Goal: Information Seeking & Learning: Check status

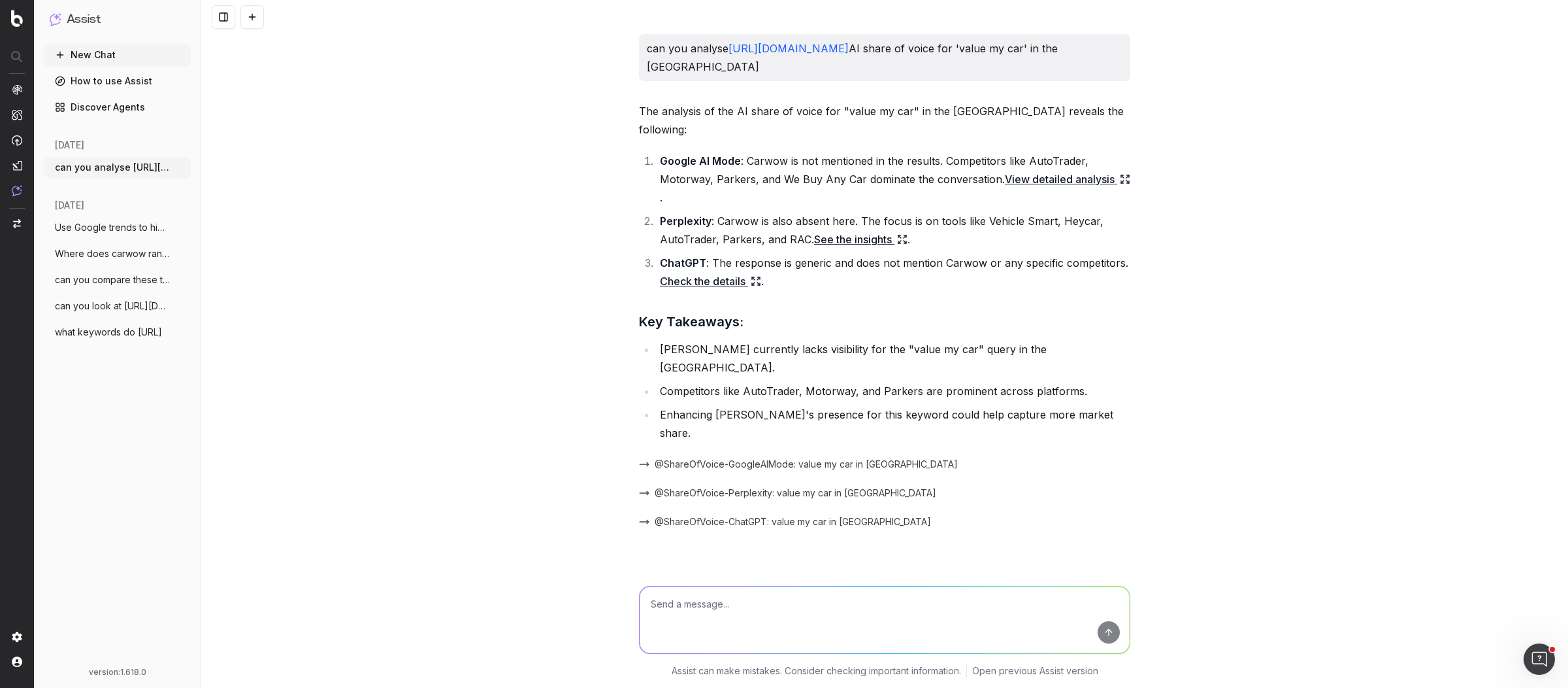
scroll to position [2528, 0]
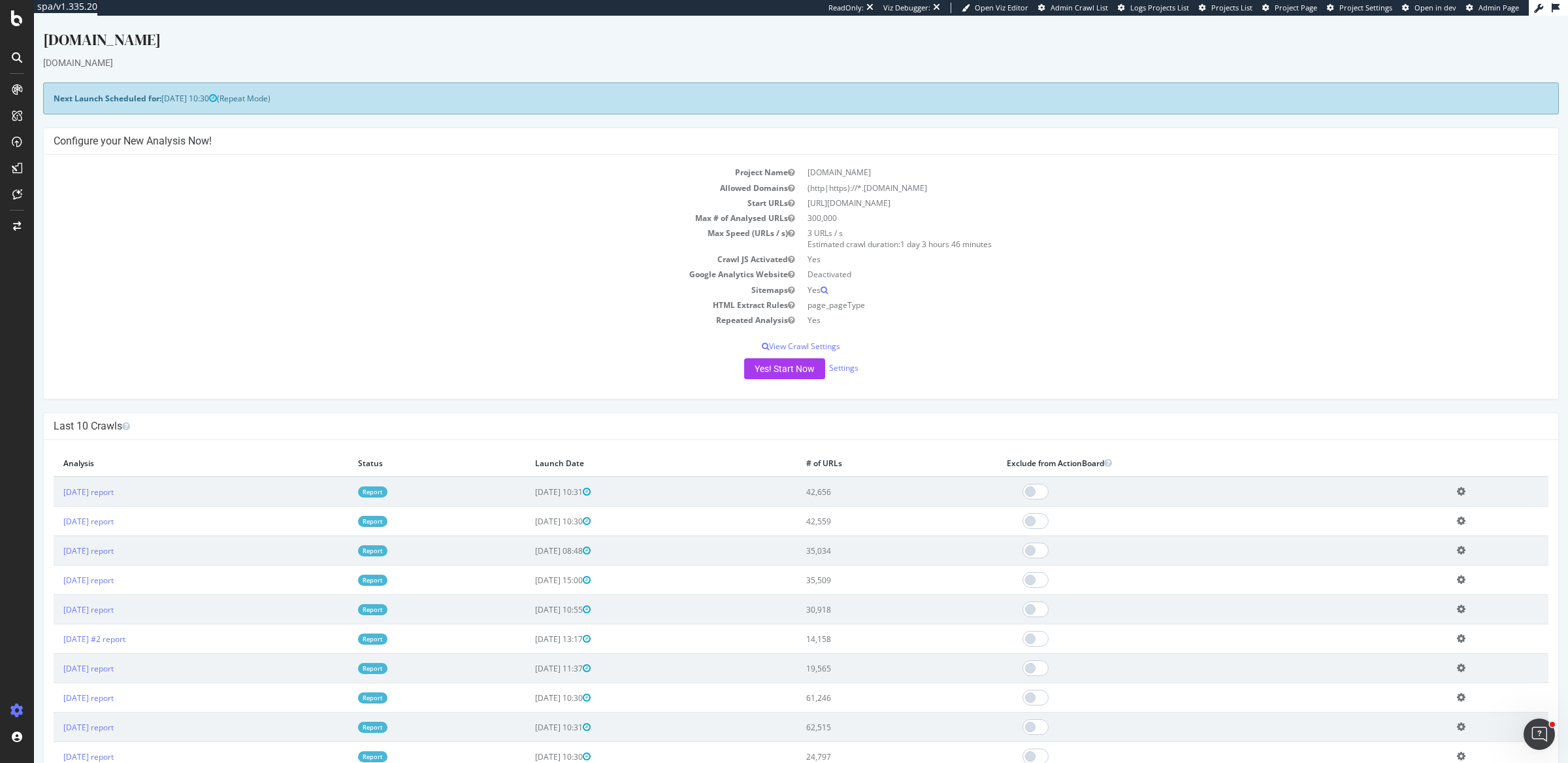
click at [22, 53] on div at bounding box center [17, 57] width 21 height 21
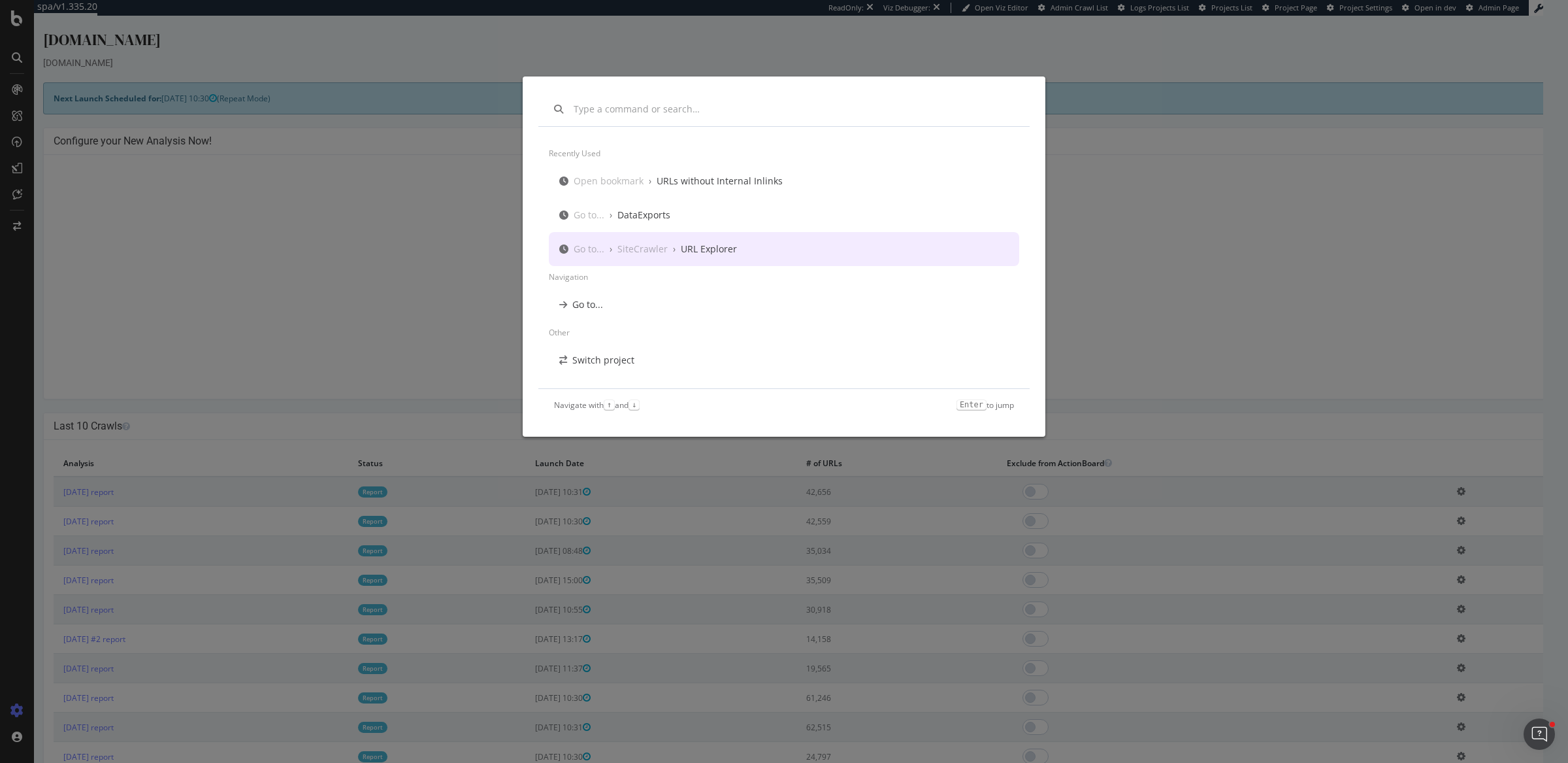
click at [689, 250] on div "URL Explorer" at bounding box center [709, 249] width 56 height 13
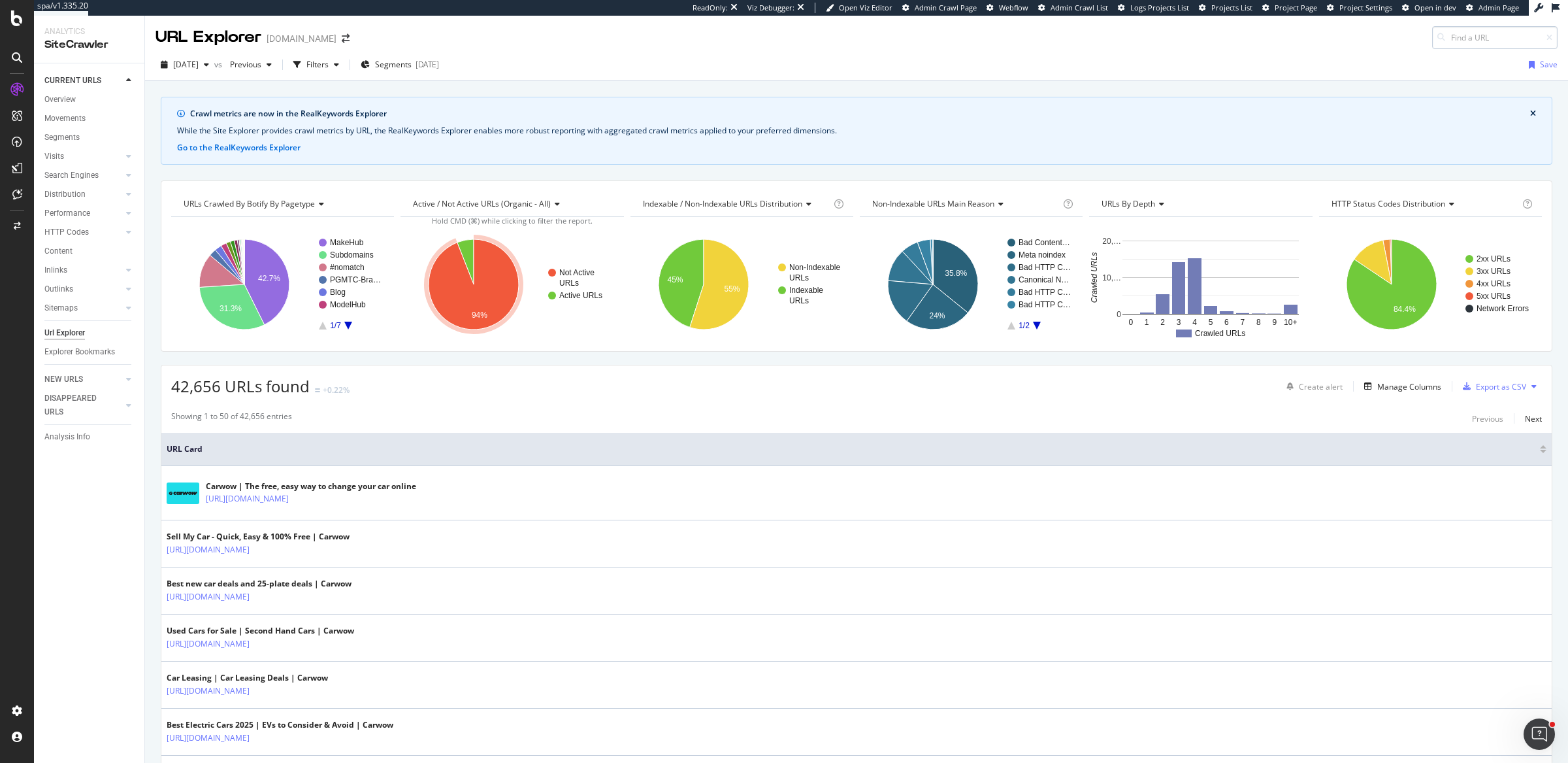
drag, startPoint x: 1448, startPoint y: 43, endPoint x: 1457, endPoint y: 41, distance: 9.2
click at [1448, 43] on input at bounding box center [1495, 38] width 126 height 23
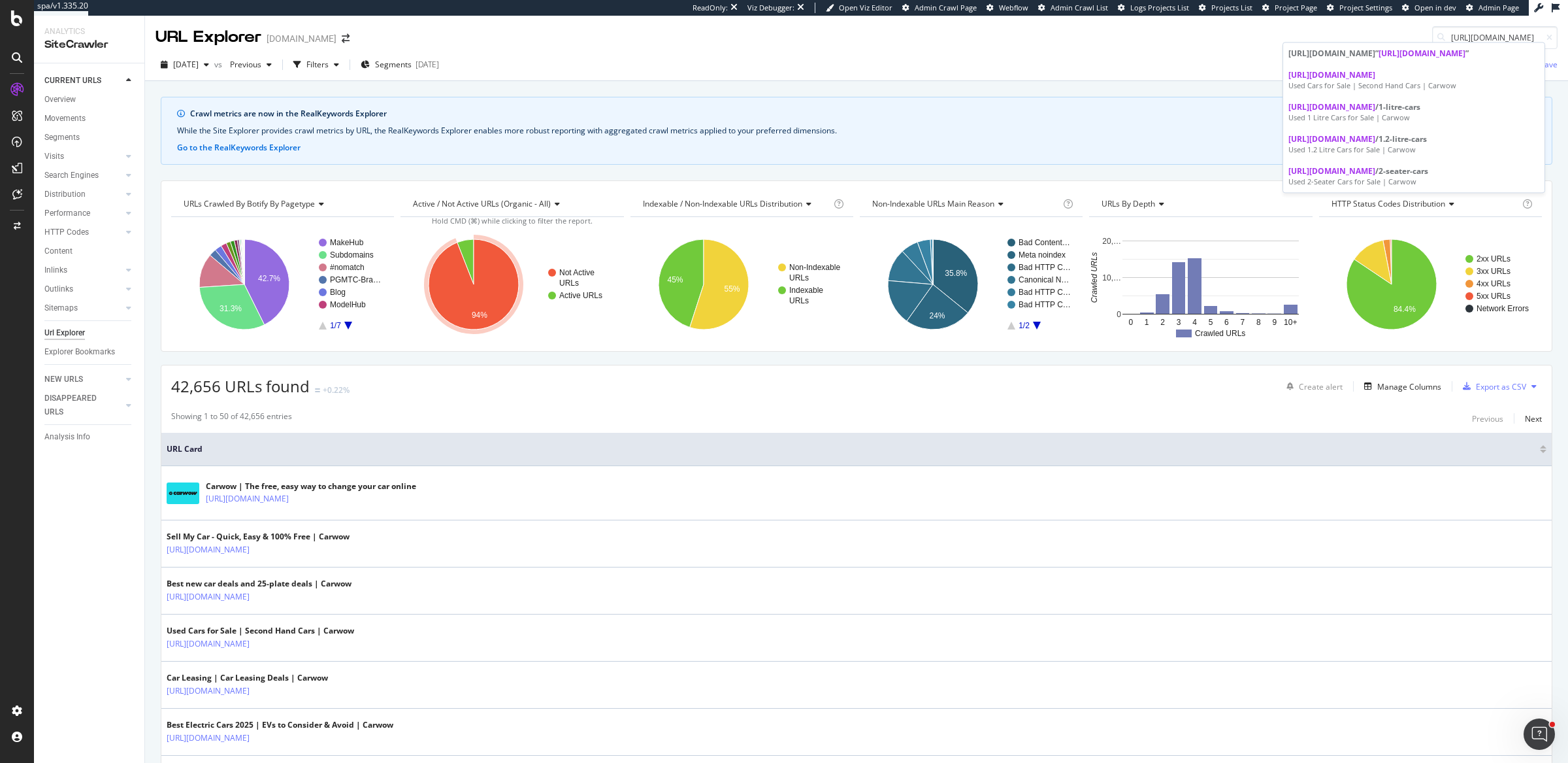
type input "https://www.carwow.co.uk/used-cars"
click at [1251, 61] on div "2025 Aug. 8th vs Previous Filters Segments 2025-07-29 Save" at bounding box center [856, 67] width 1423 height 26
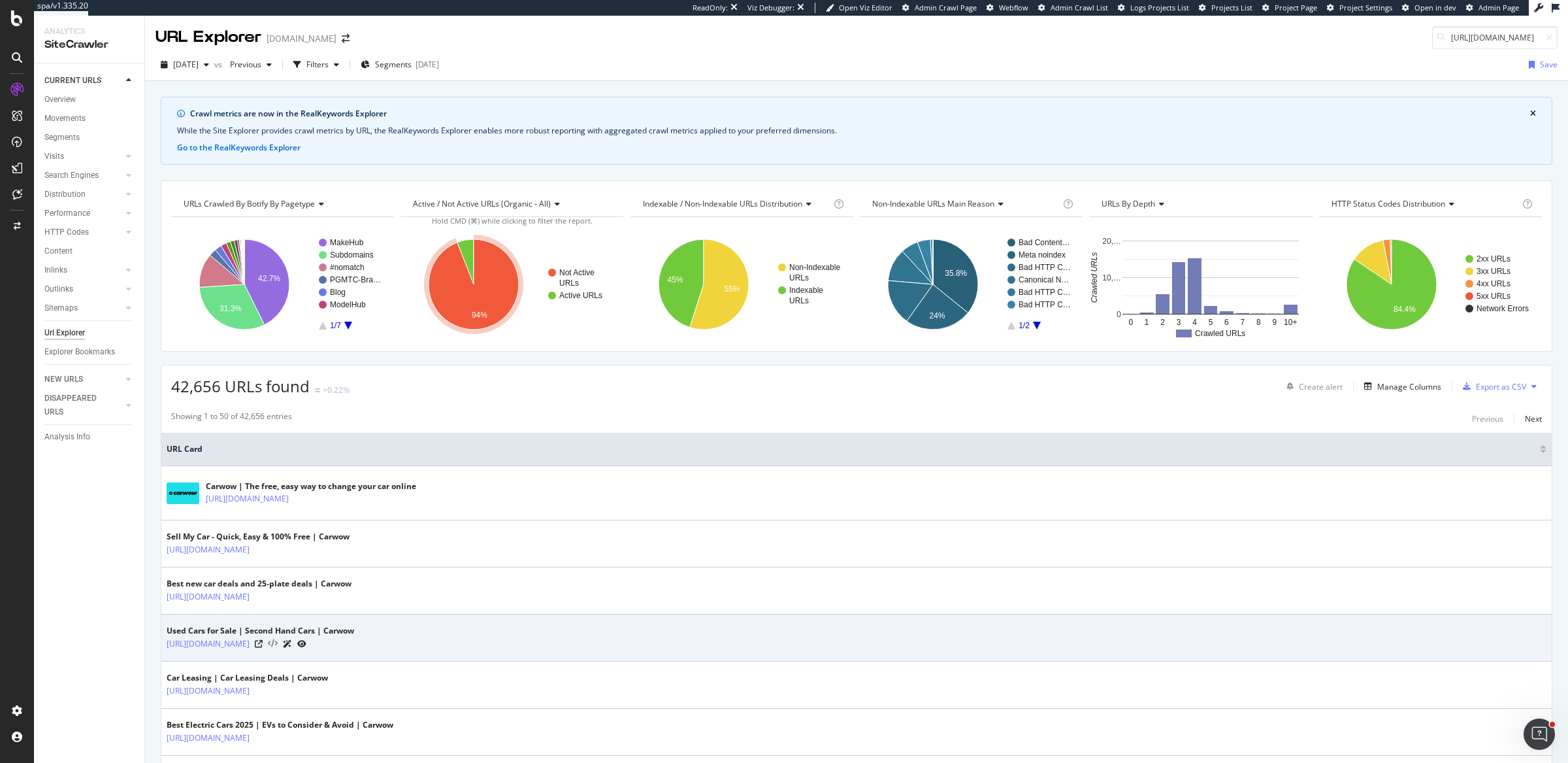
click at [278, 639] on icon at bounding box center [273, 644] width 10 height 9
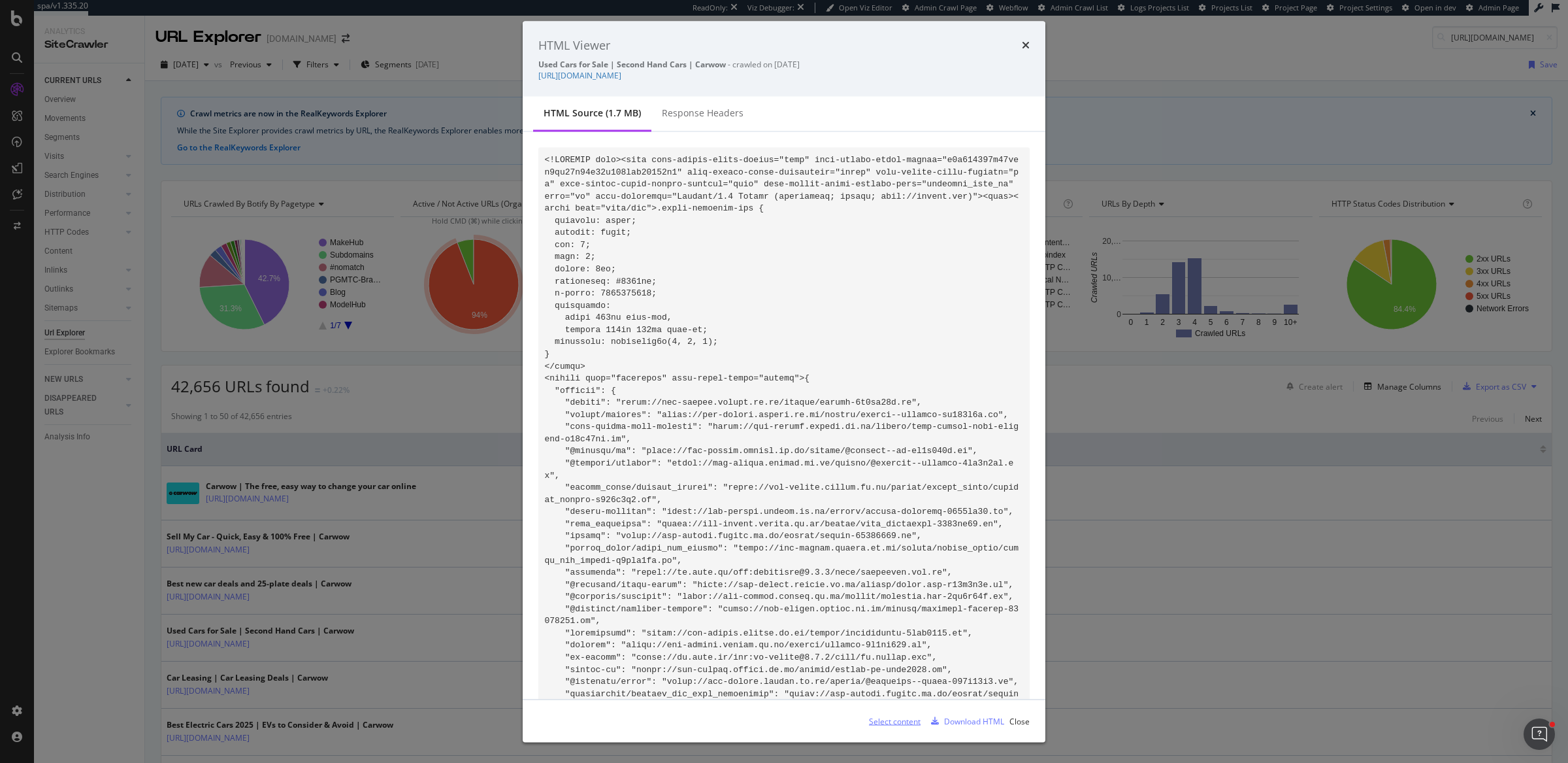
click at [873, 721] on div "Select content" at bounding box center [895, 721] width 51 height 11
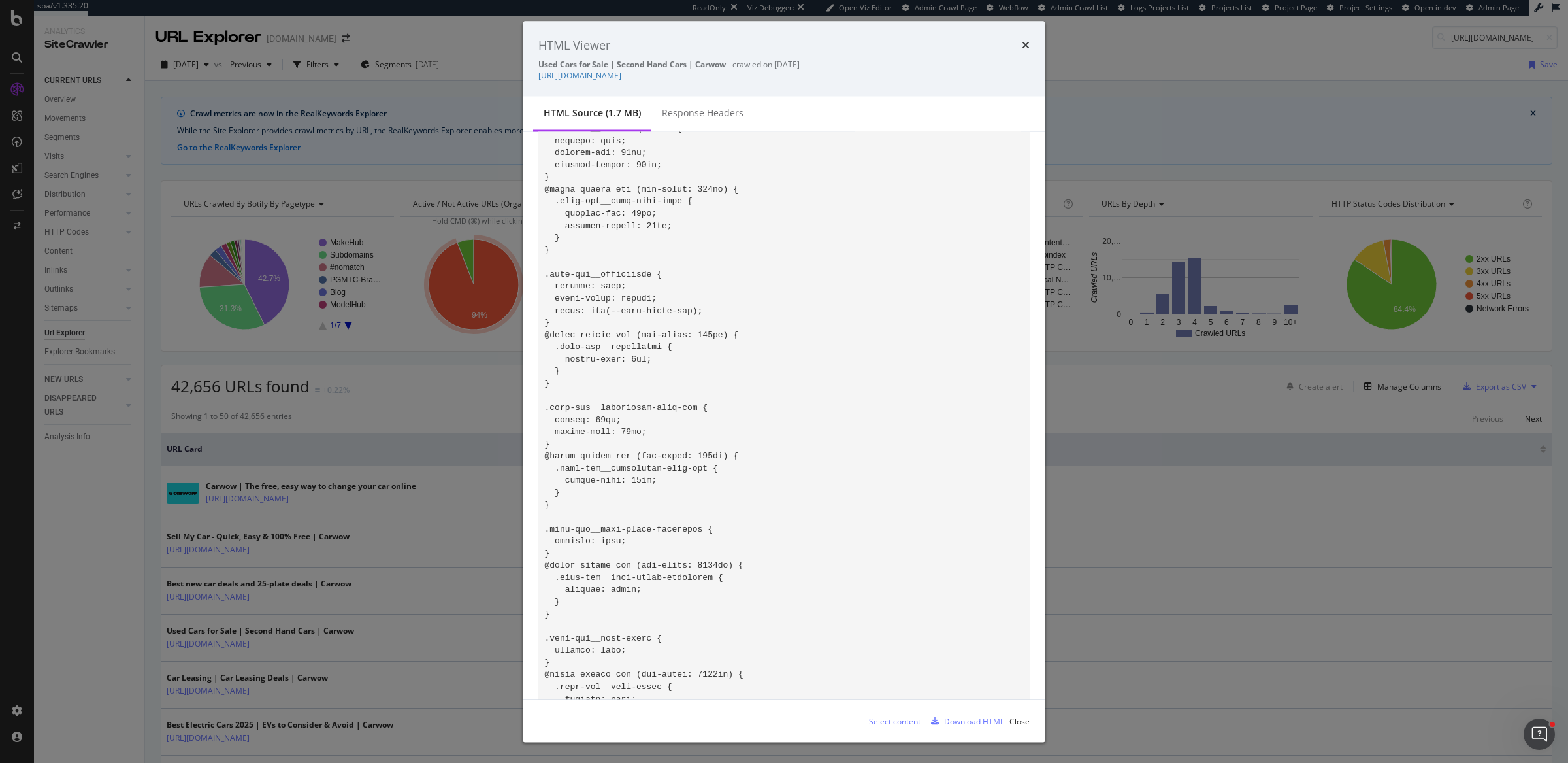
click at [437, 487] on div "HTML Viewer Used Cars for Sale | Second Hand Cars | Carwow - crawled on 2025-08…" at bounding box center [784, 382] width 1568 height 763
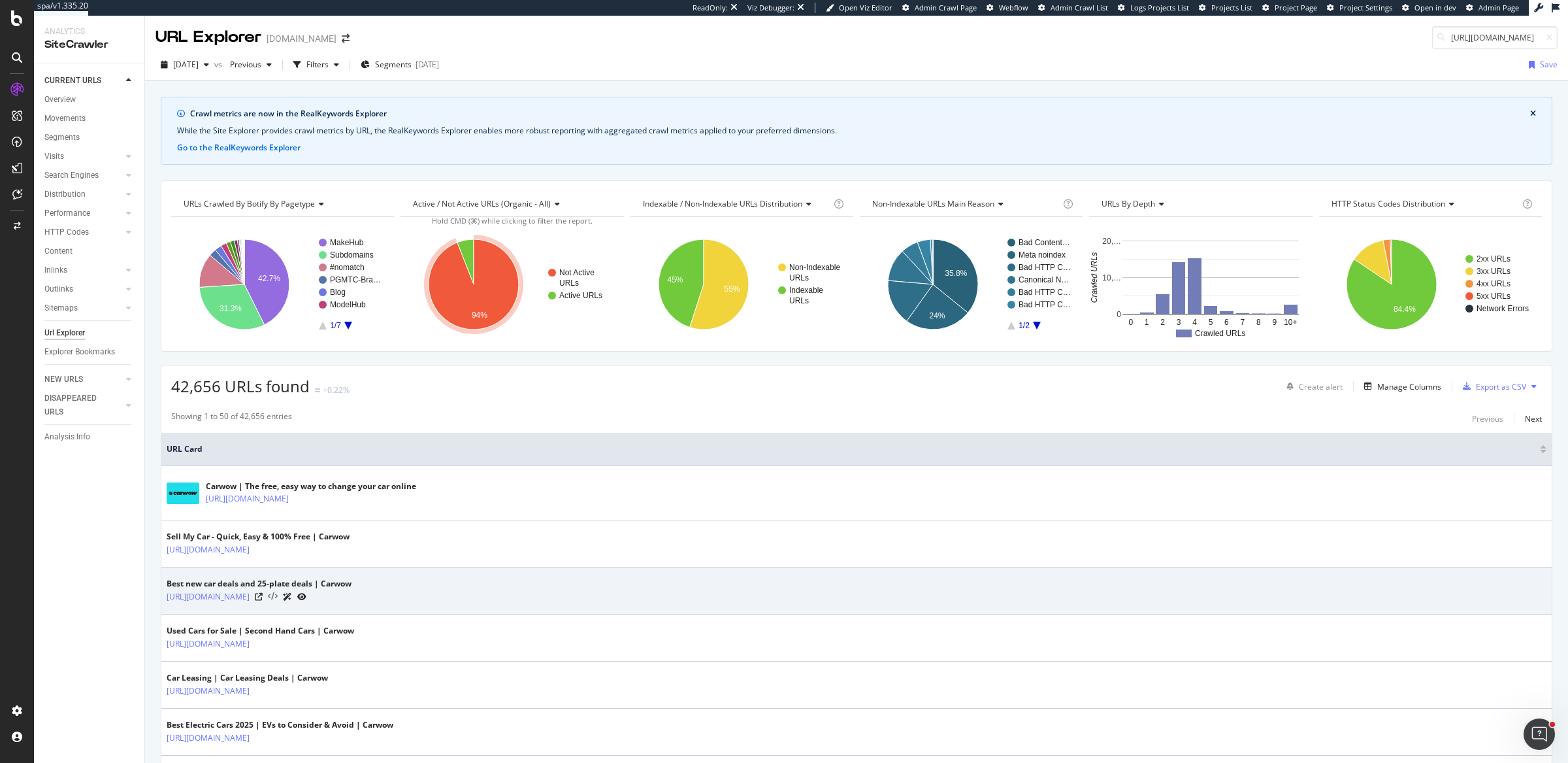
click at [278, 595] on icon at bounding box center [273, 597] width 10 height 9
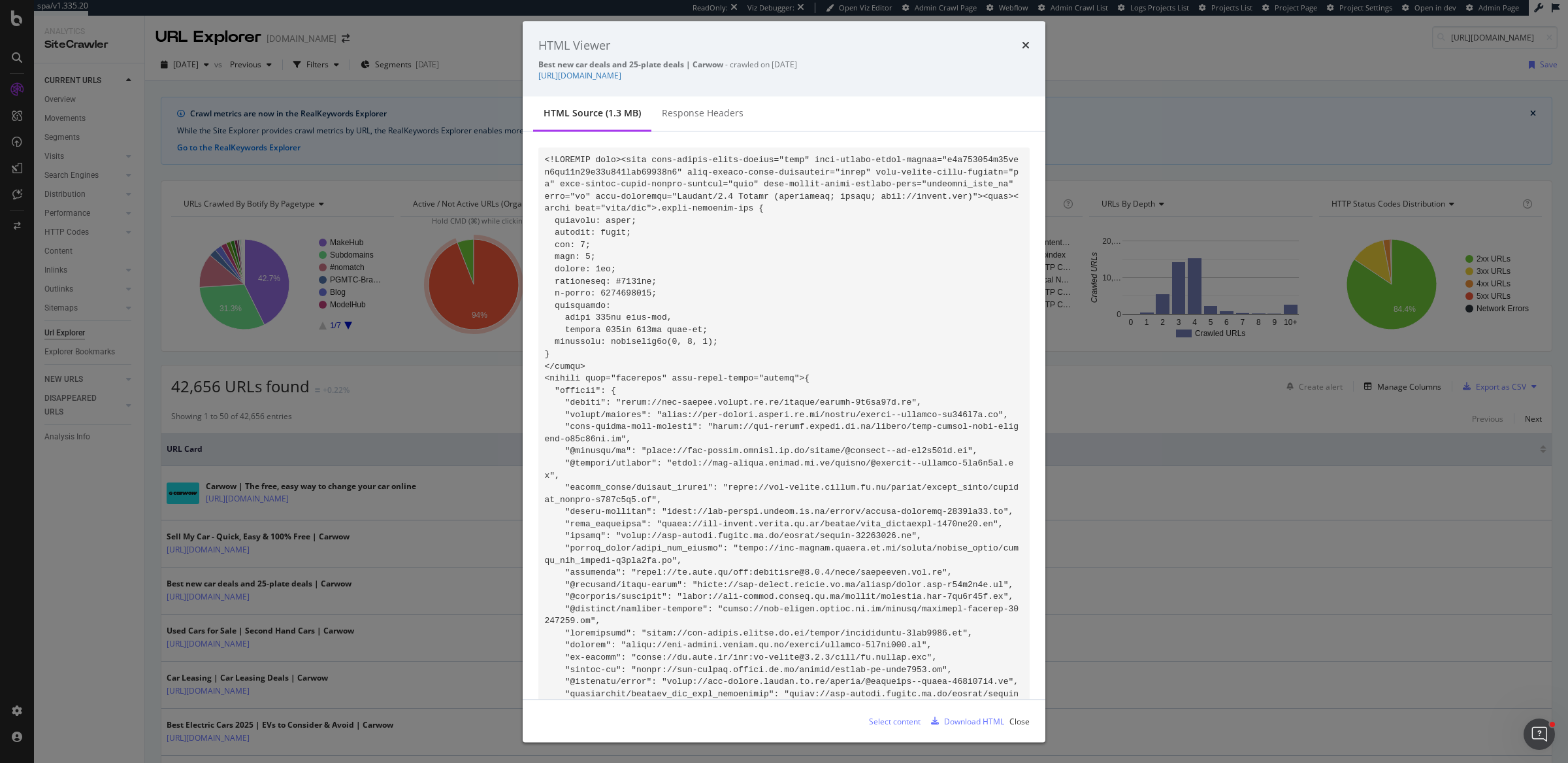
scroll to position [82361, 0]
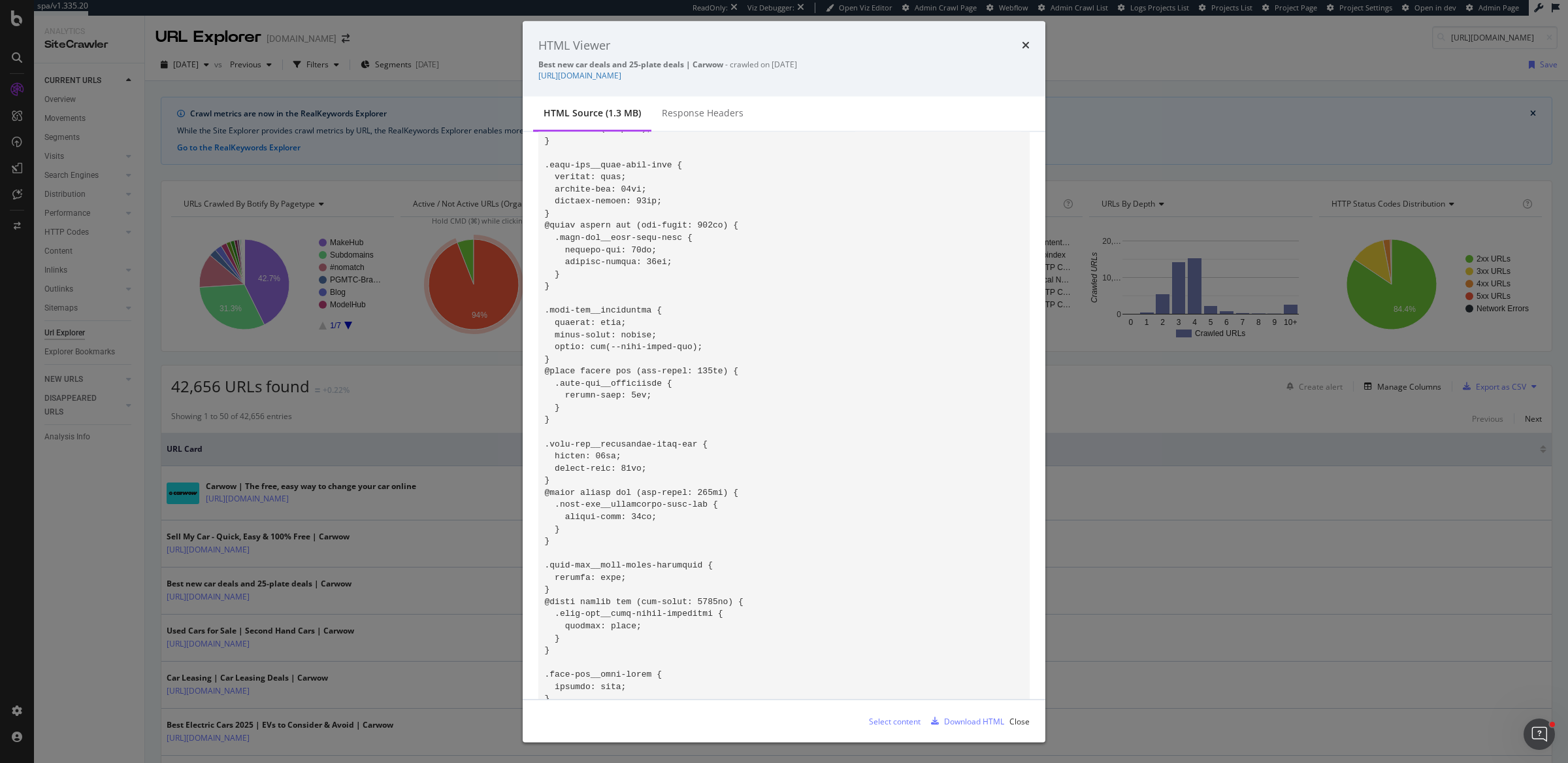
click at [398, 531] on div "HTML Viewer Best new car deals and 25-plate deals | Carwow - crawled on 2025-08…" at bounding box center [784, 382] width 1568 height 763
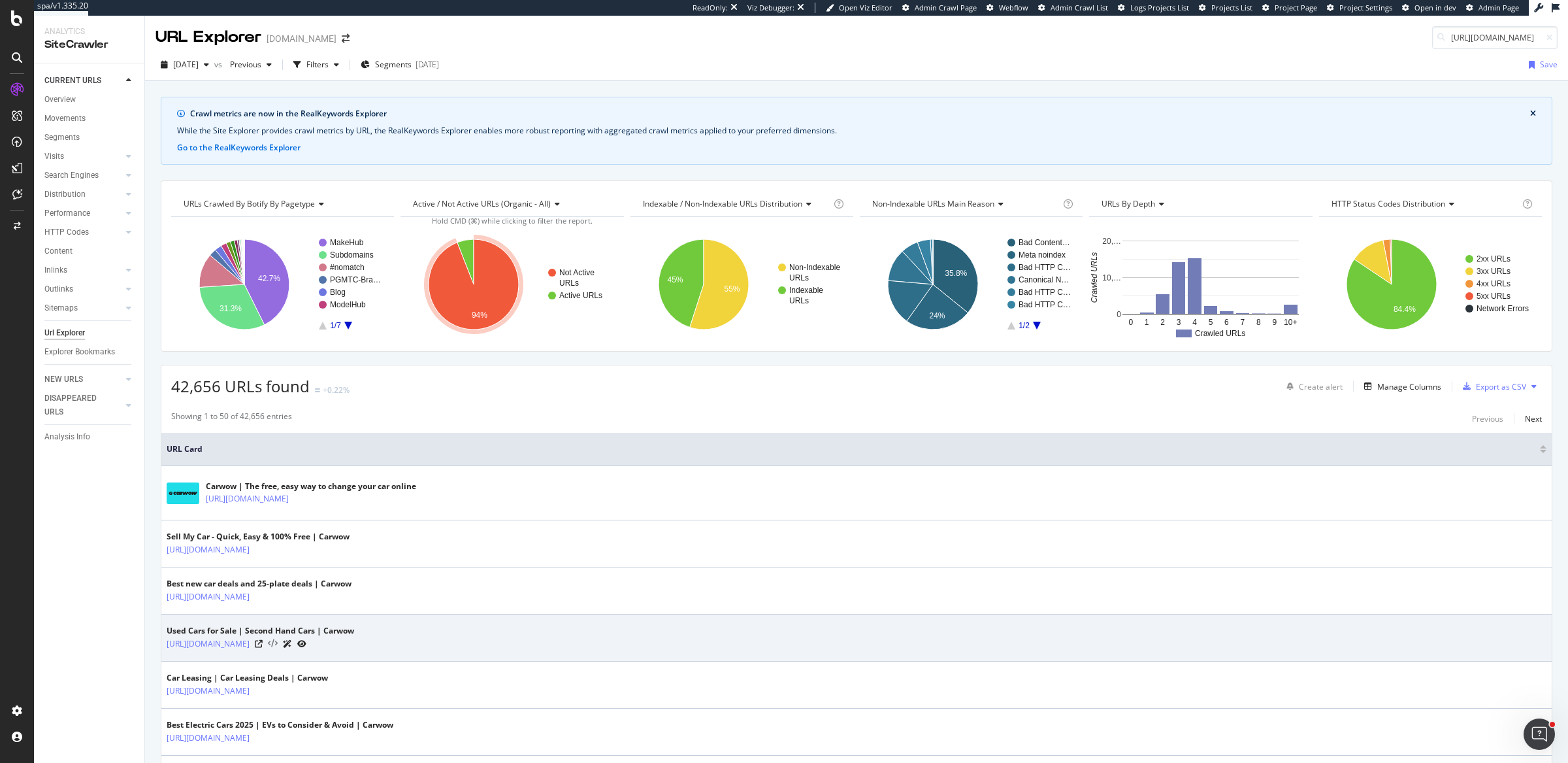
click at [278, 642] on icon at bounding box center [273, 644] width 10 height 9
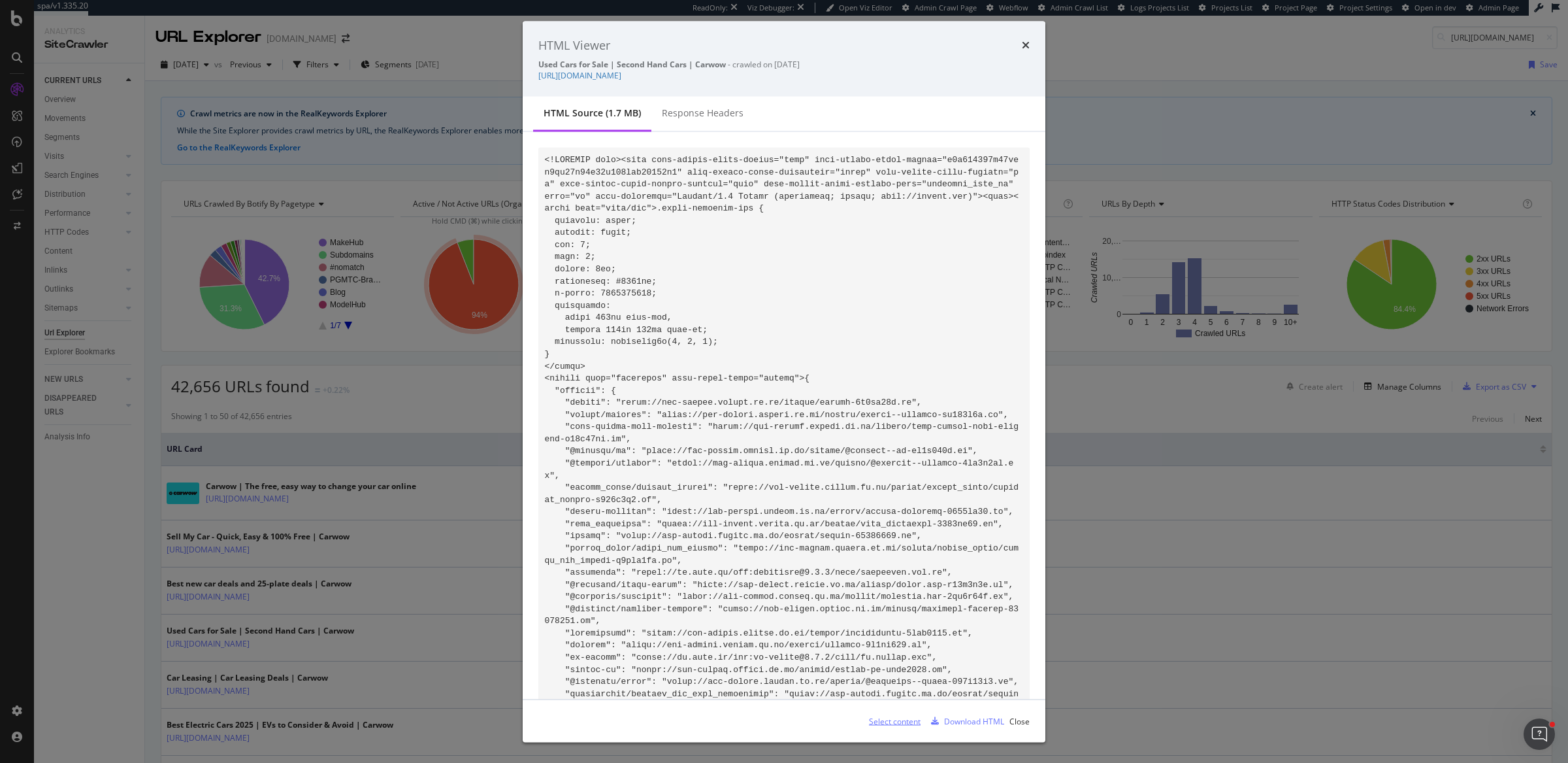
click at [892, 721] on div "Select content" at bounding box center [895, 721] width 51 height 11
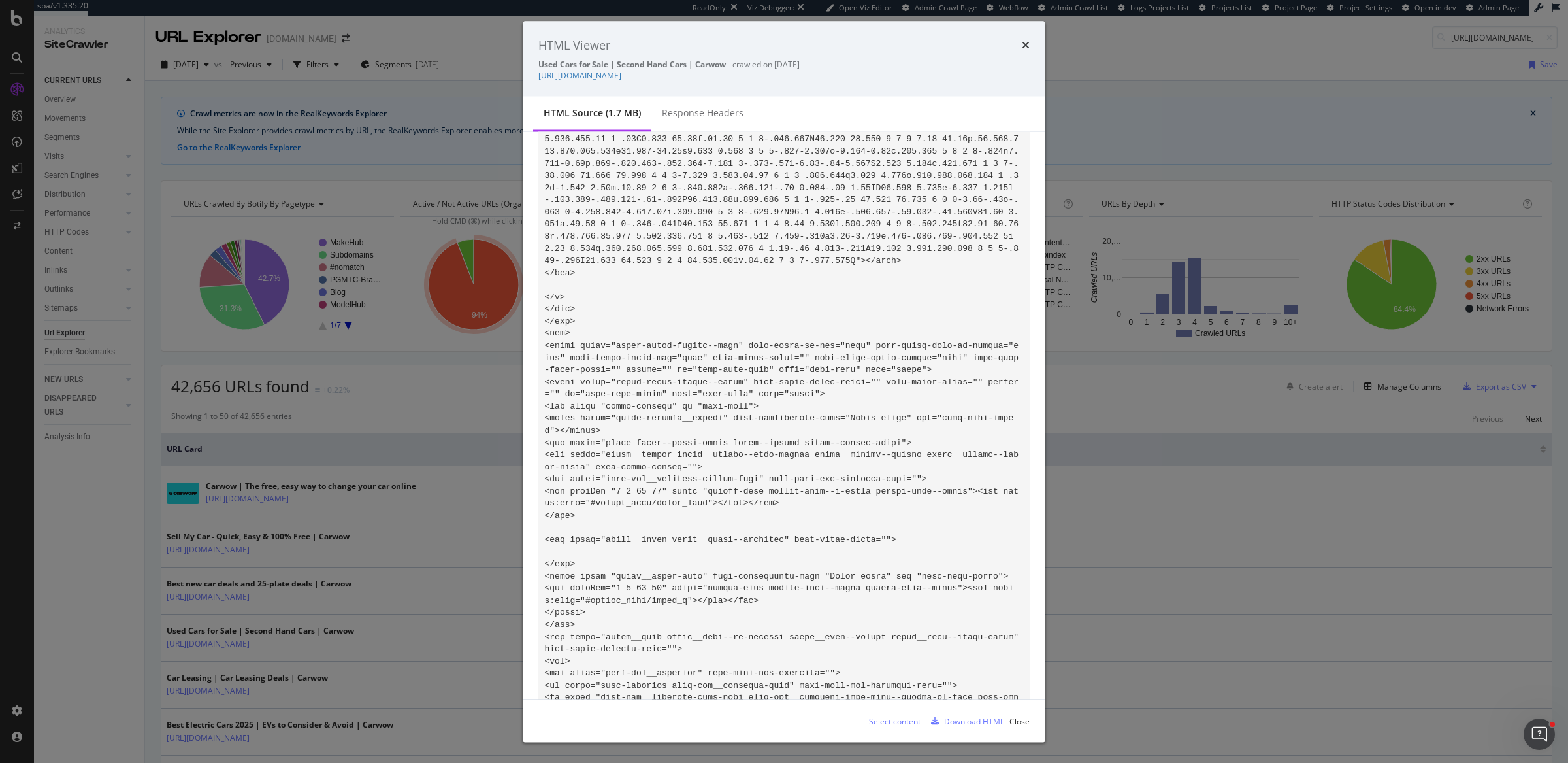
scroll to position [84132, 0]
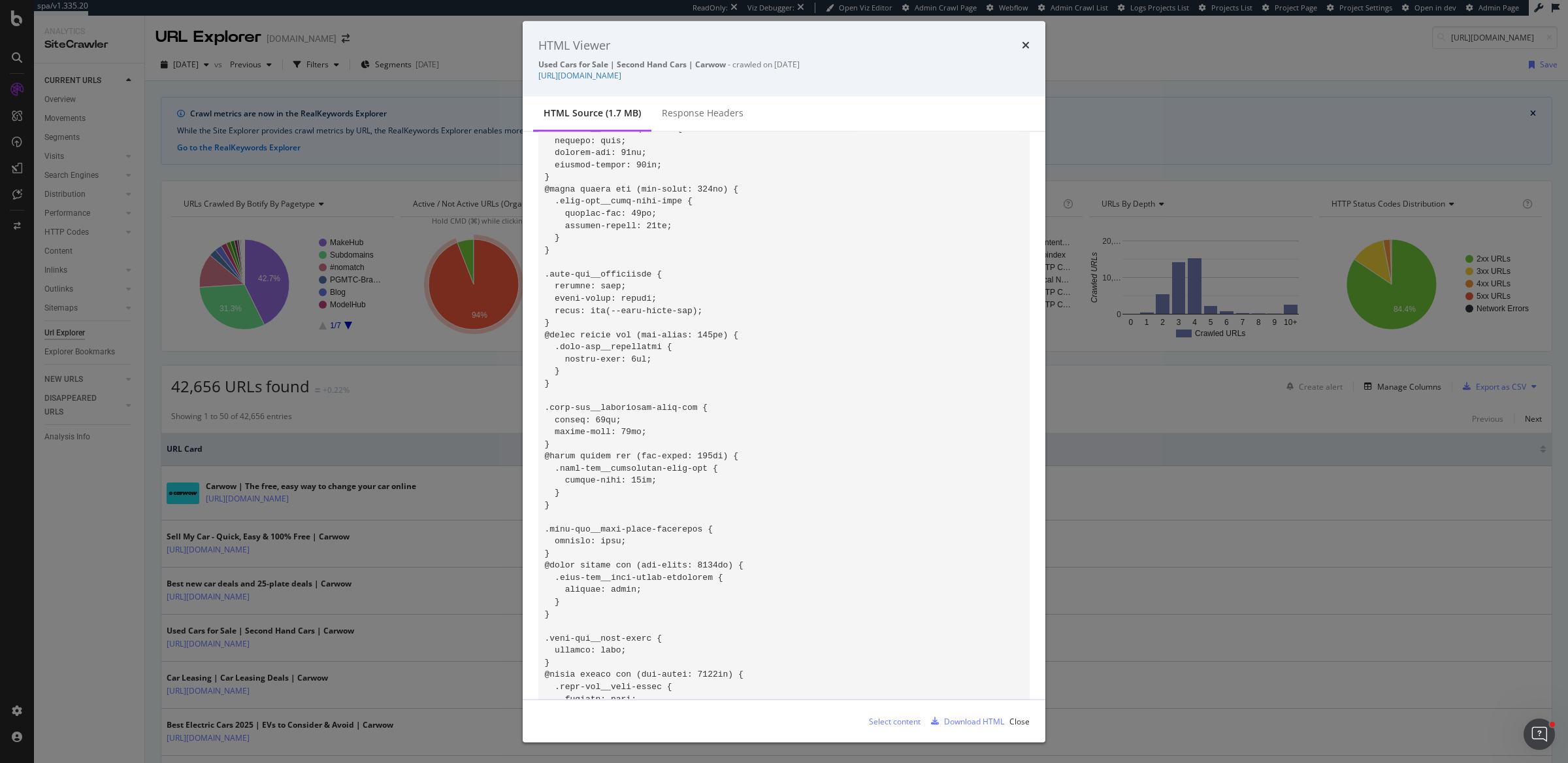
click at [171, 67] on div "HTML Viewer Used Cars for Sale | Second Hand Cars | Carwow - crawled on 2025-08…" at bounding box center [784, 382] width 1568 height 763
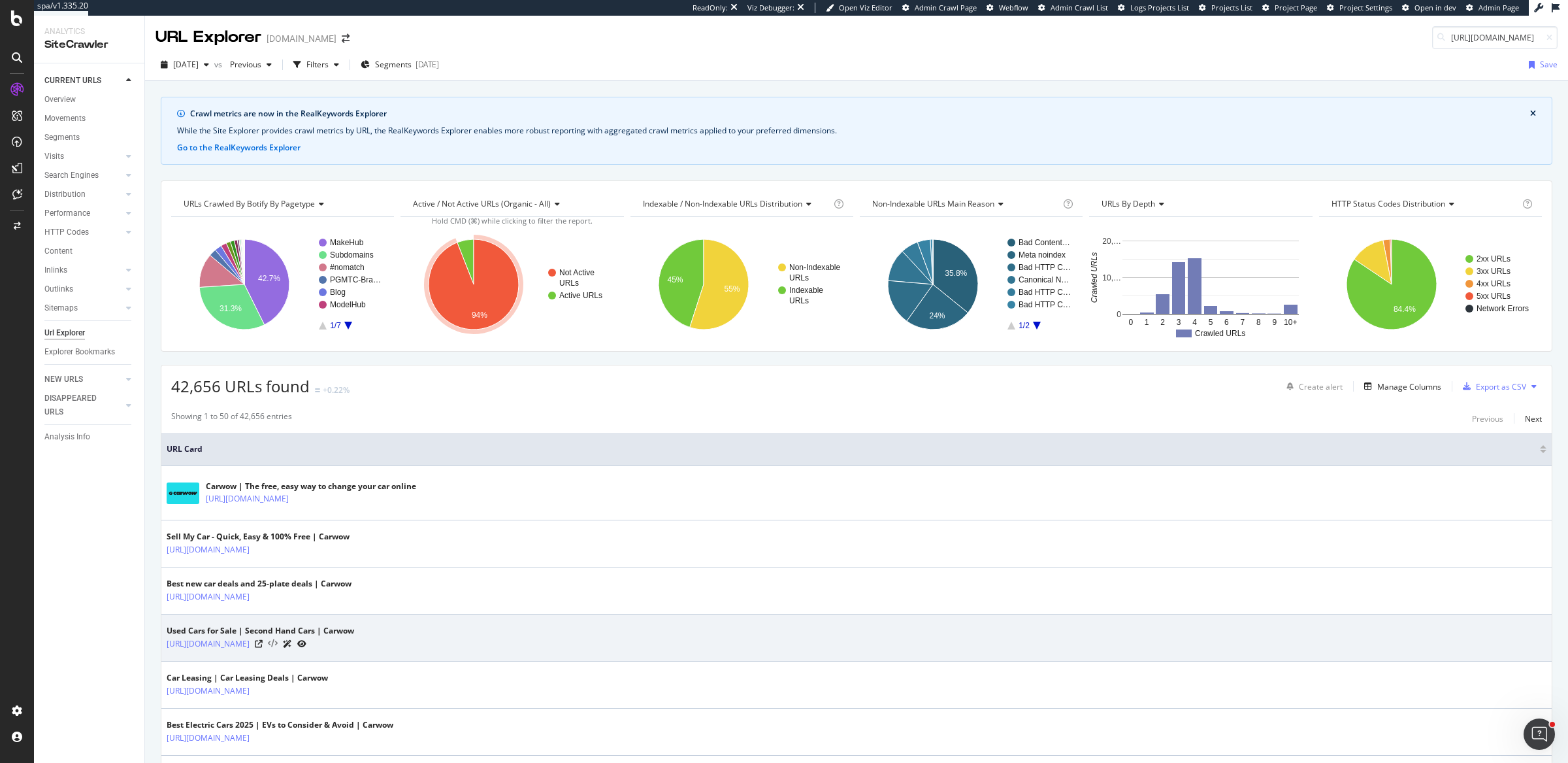
click at [278, 639] on icon at bounding box center [273, 644] width 10 height 9
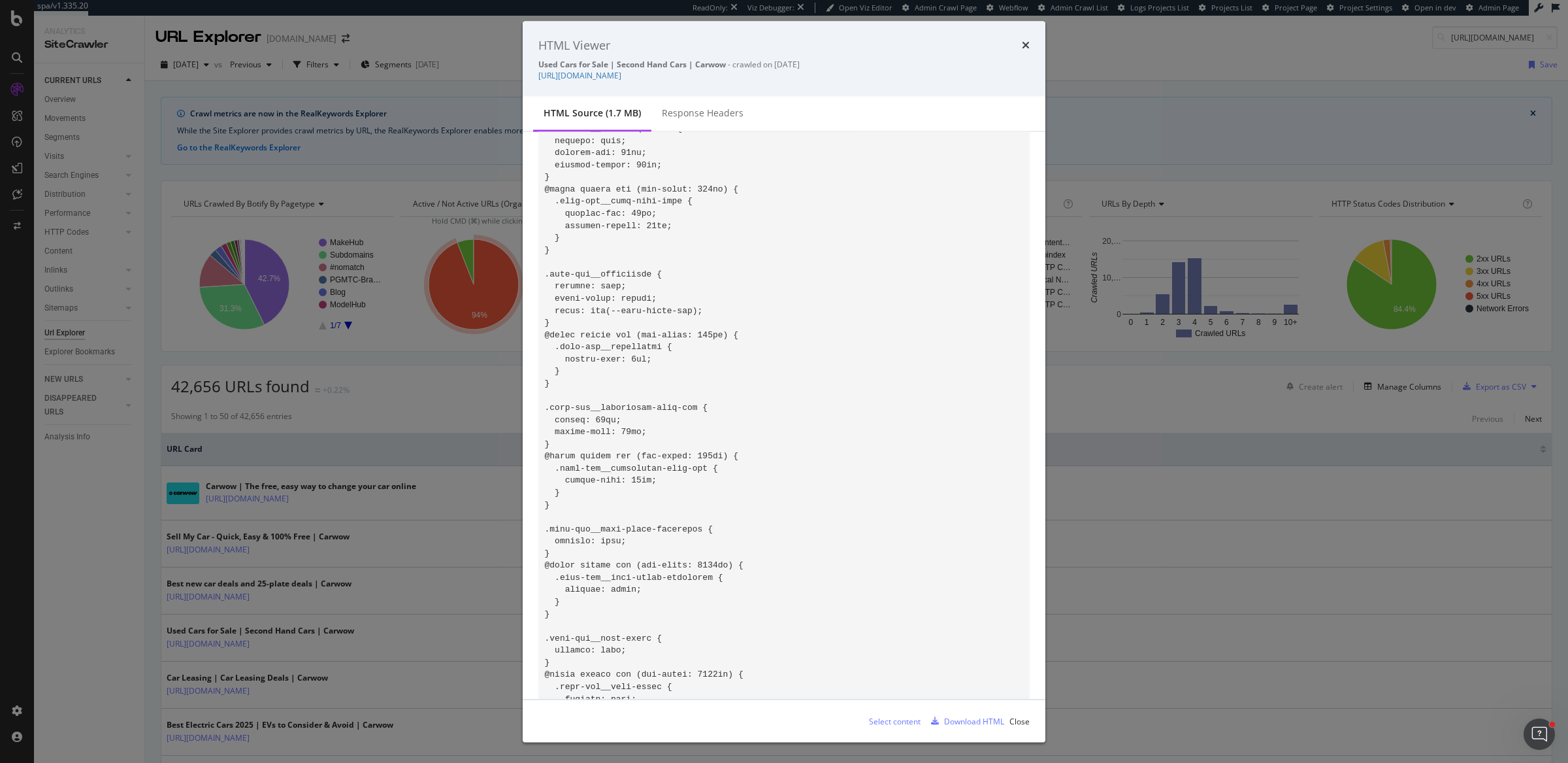
drag, startPoint x: 641, startPoint y: 415, endPoint x: 581, endPoint y: 416, distance: 60.0
drag, startPoint x: 568, startPoint y: 416, endPoint x: 634, endPoint y: 416, distance: 66.0
copy code "data-section"
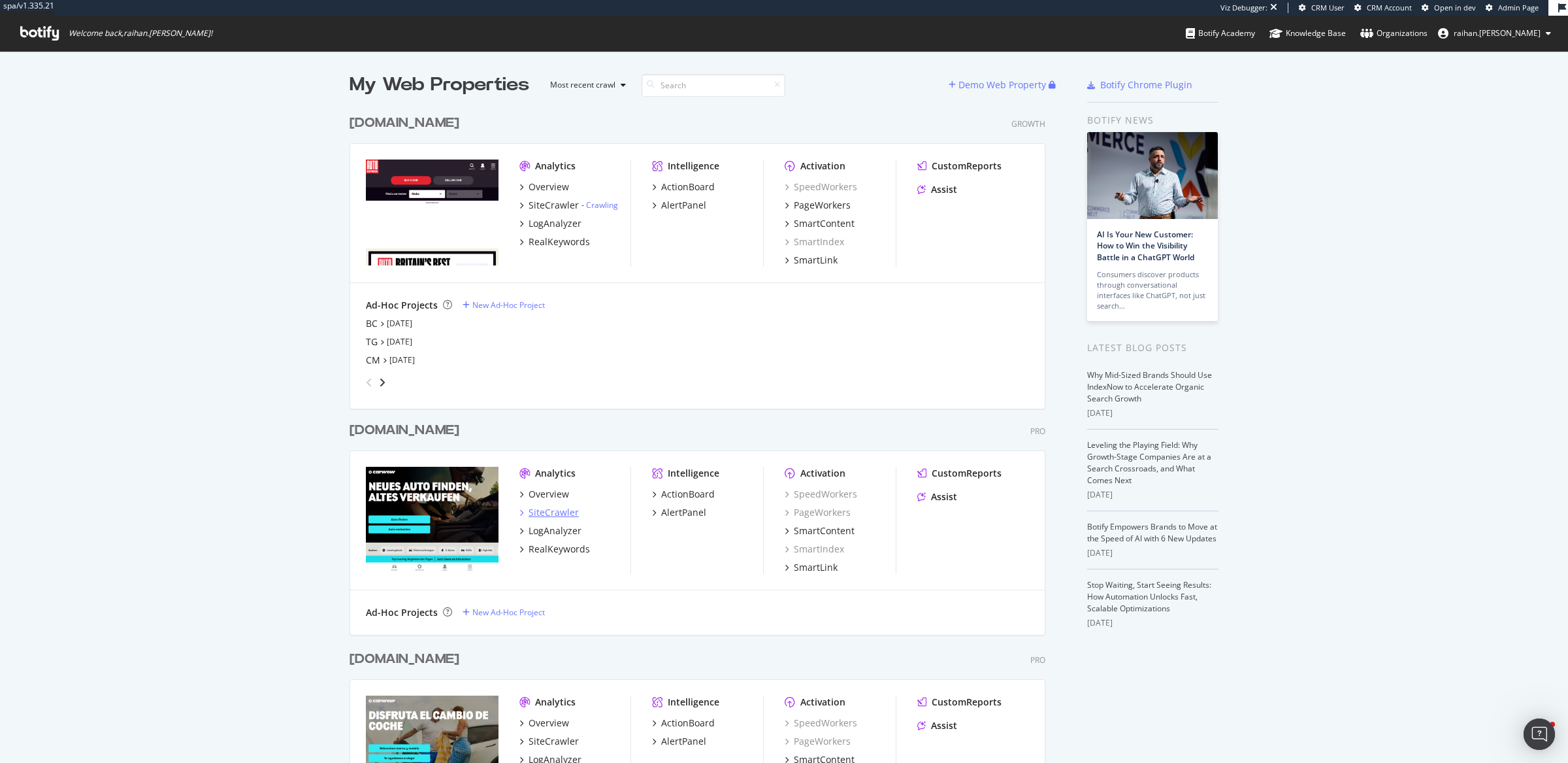
click at [564, 511] on div "SiteCrawler" at bounding box center [554, 513] width 50 height 13
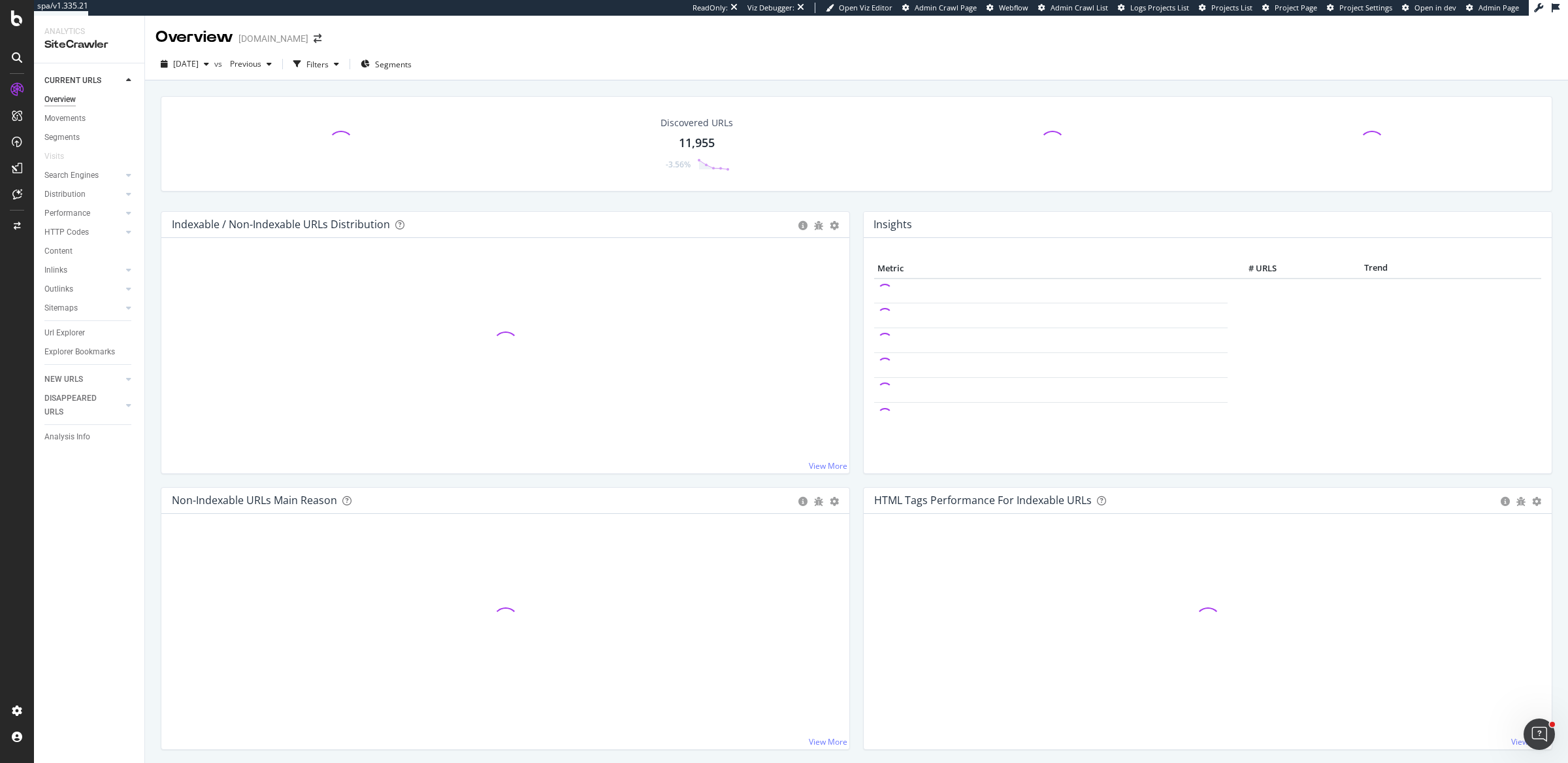
drag, startPoint x: 62, startPoint y: 330, endPoint x: 116, endPoint y: 321, distance: 54.7
click at [63, 330] on div "Url Explorer" at bounding box center [65, 333] width 41 height 14
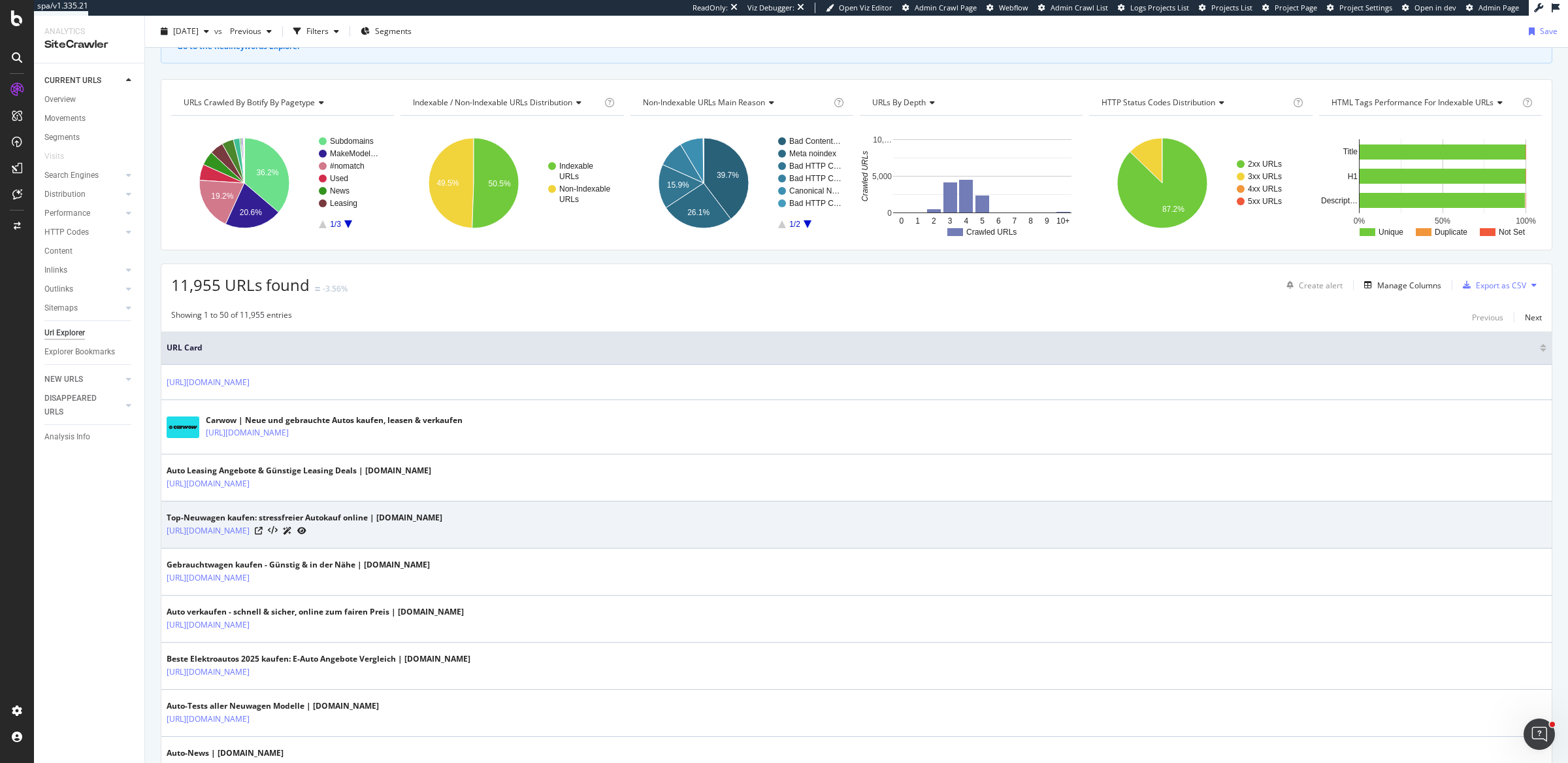
scroll to position [128, 0]
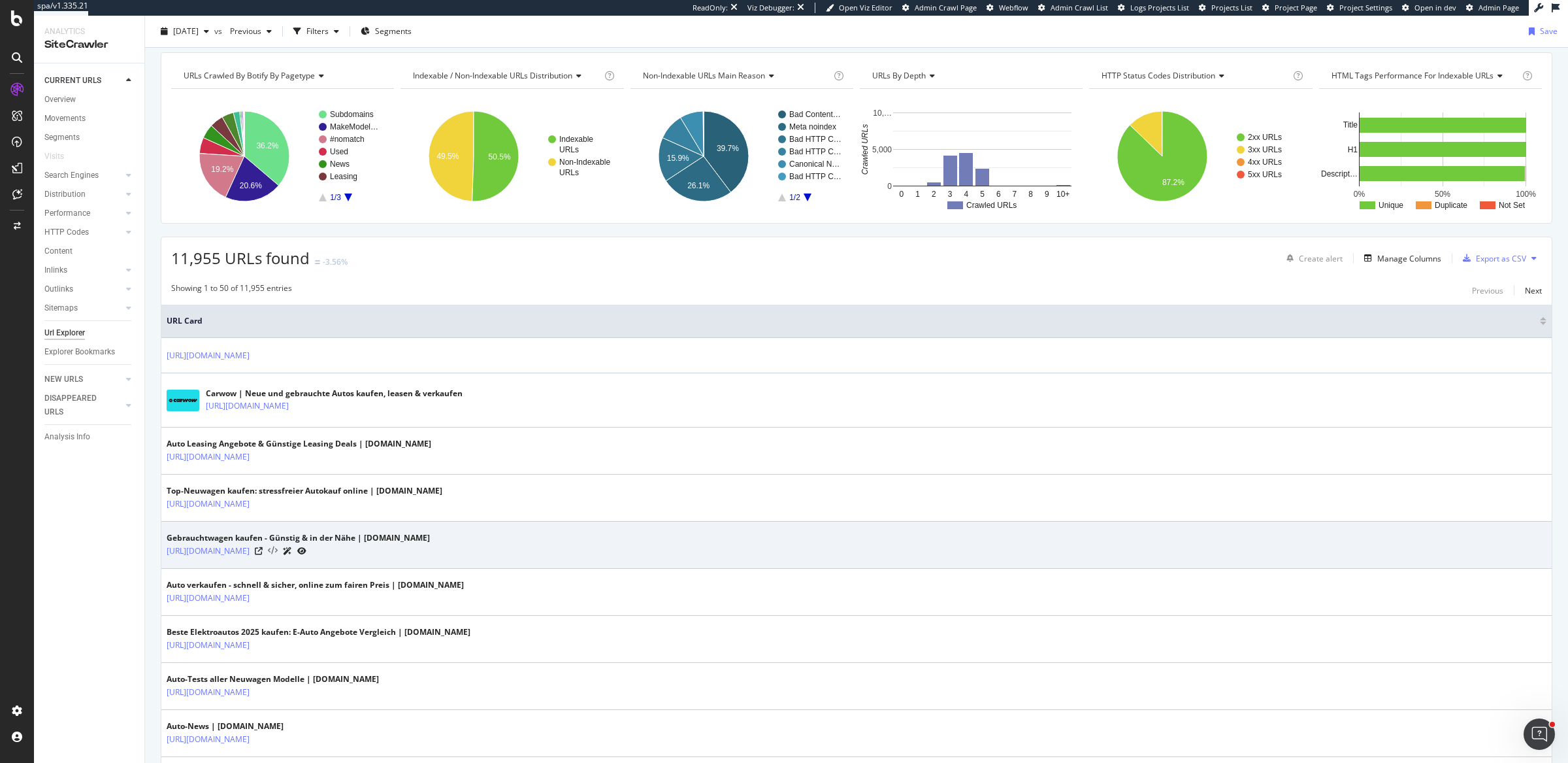
click at [278, 547] on icon at bounding box center [273, 551] width 10 height 9
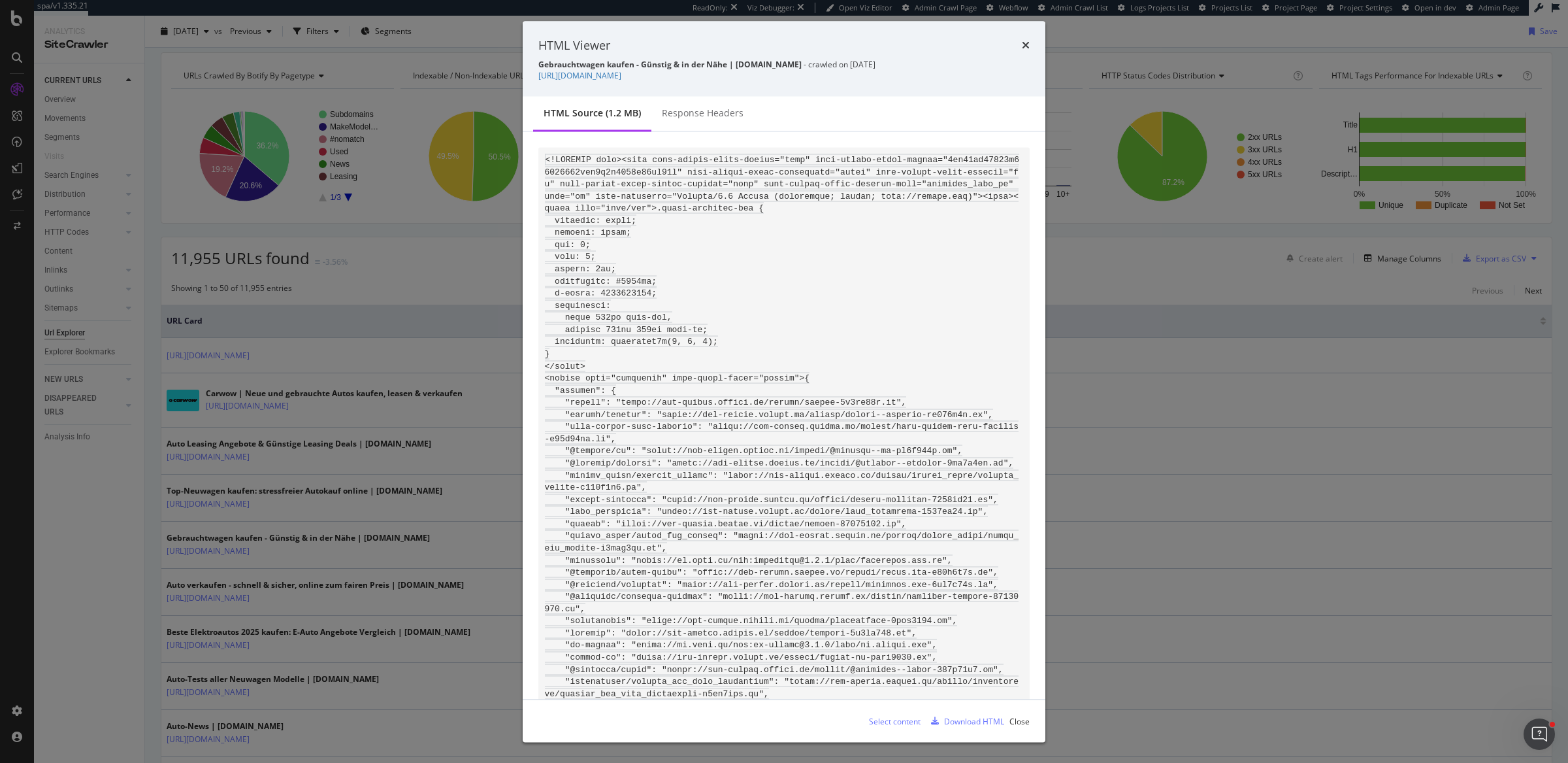
scroll to position [83501, 0]
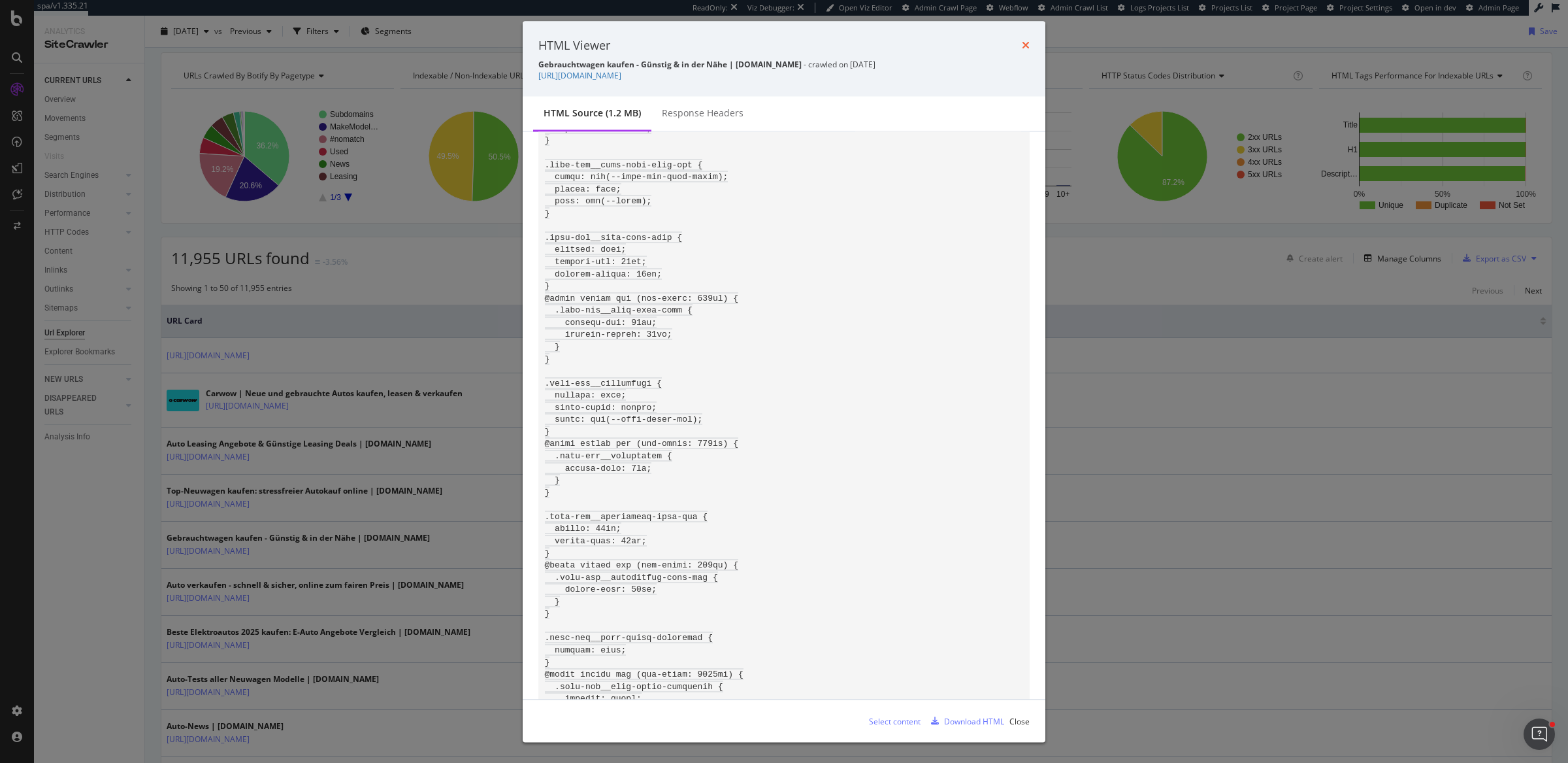
click at [1025, 42] on icon "times" at bounding box center [1026, 45] width 8 height 11
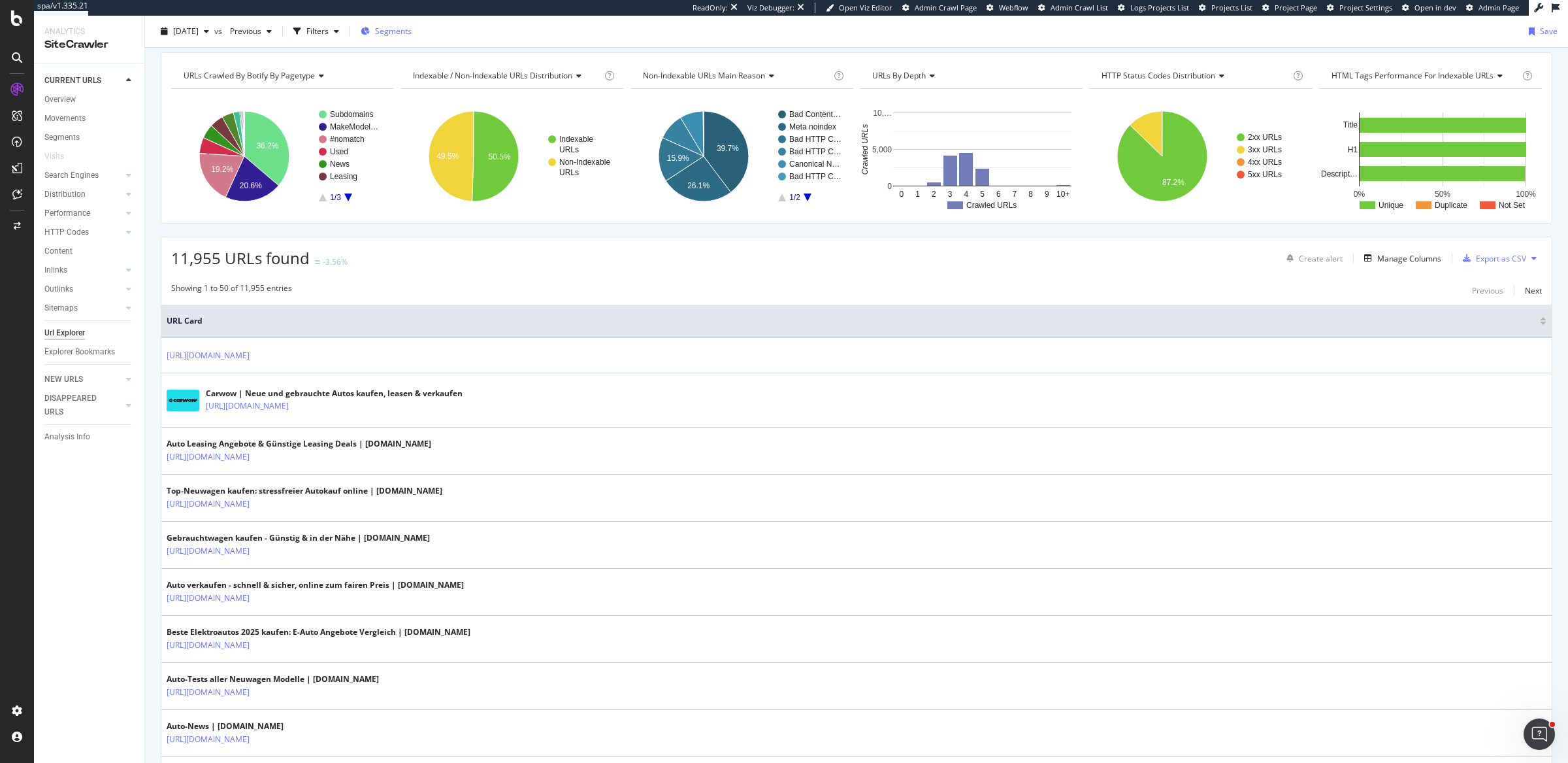
click at [412, 34] on span "Segments" at bounding box center [394, 31] width 37 height 11
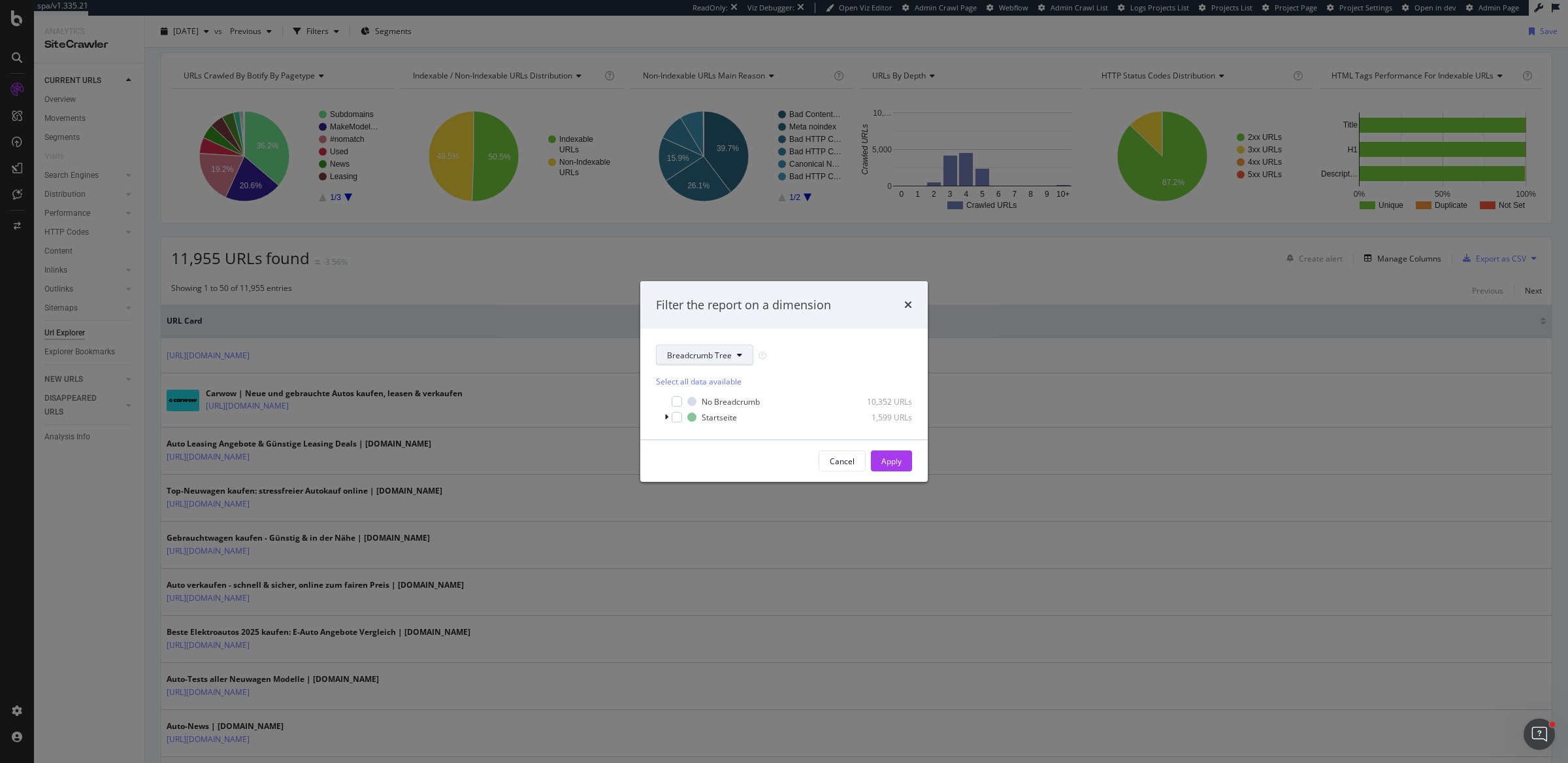
click at [708, 356] on span "Breadcrumb Tree" at bounding box center [699, 355] width 65 height 11
click at [686, 408] on div "pagetype" at bounding box center [709, 401] width 105 height 19
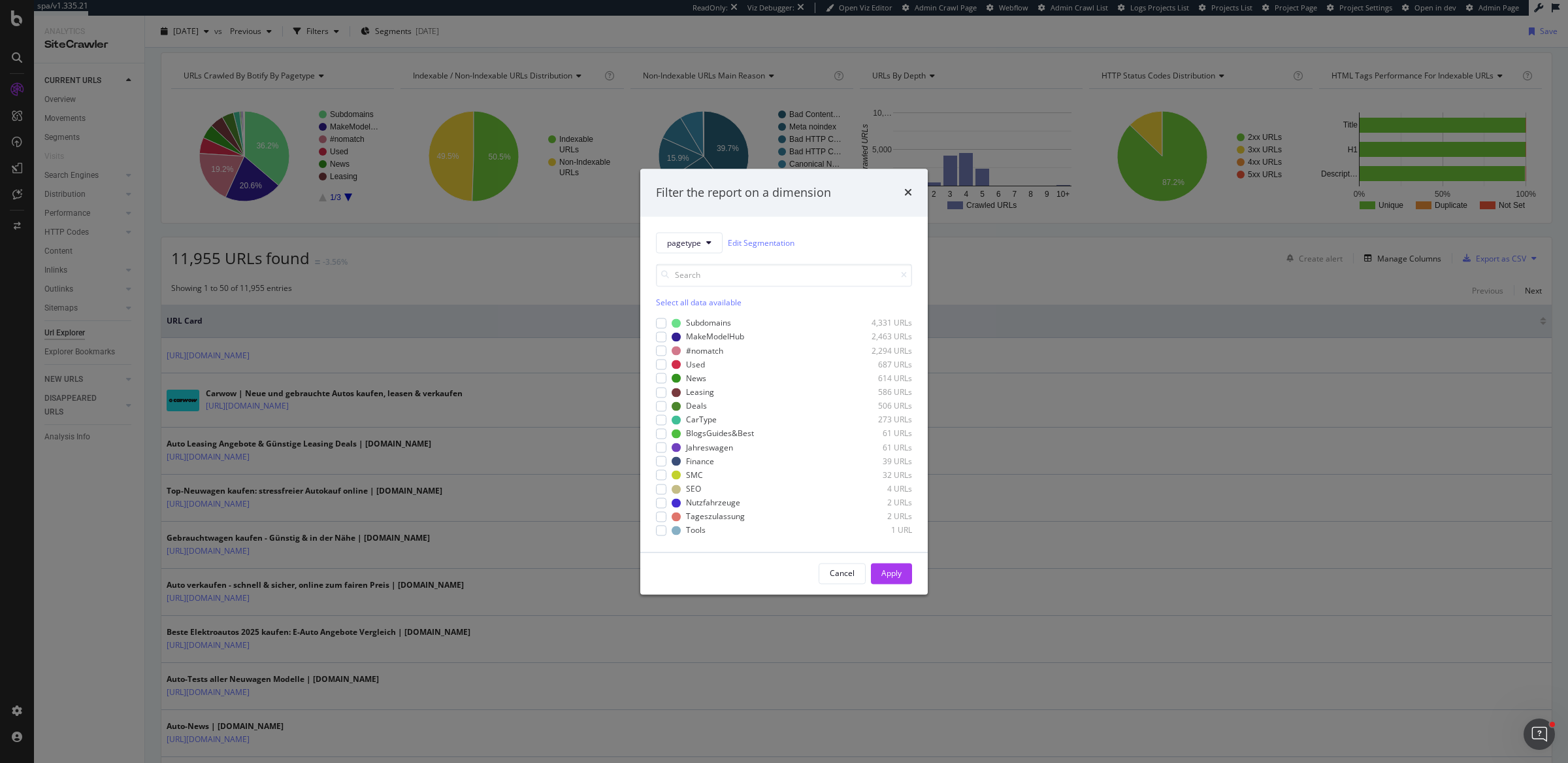
click div "Filter the report on a dimension pagetype Edit Segmentation Select all data ava…"
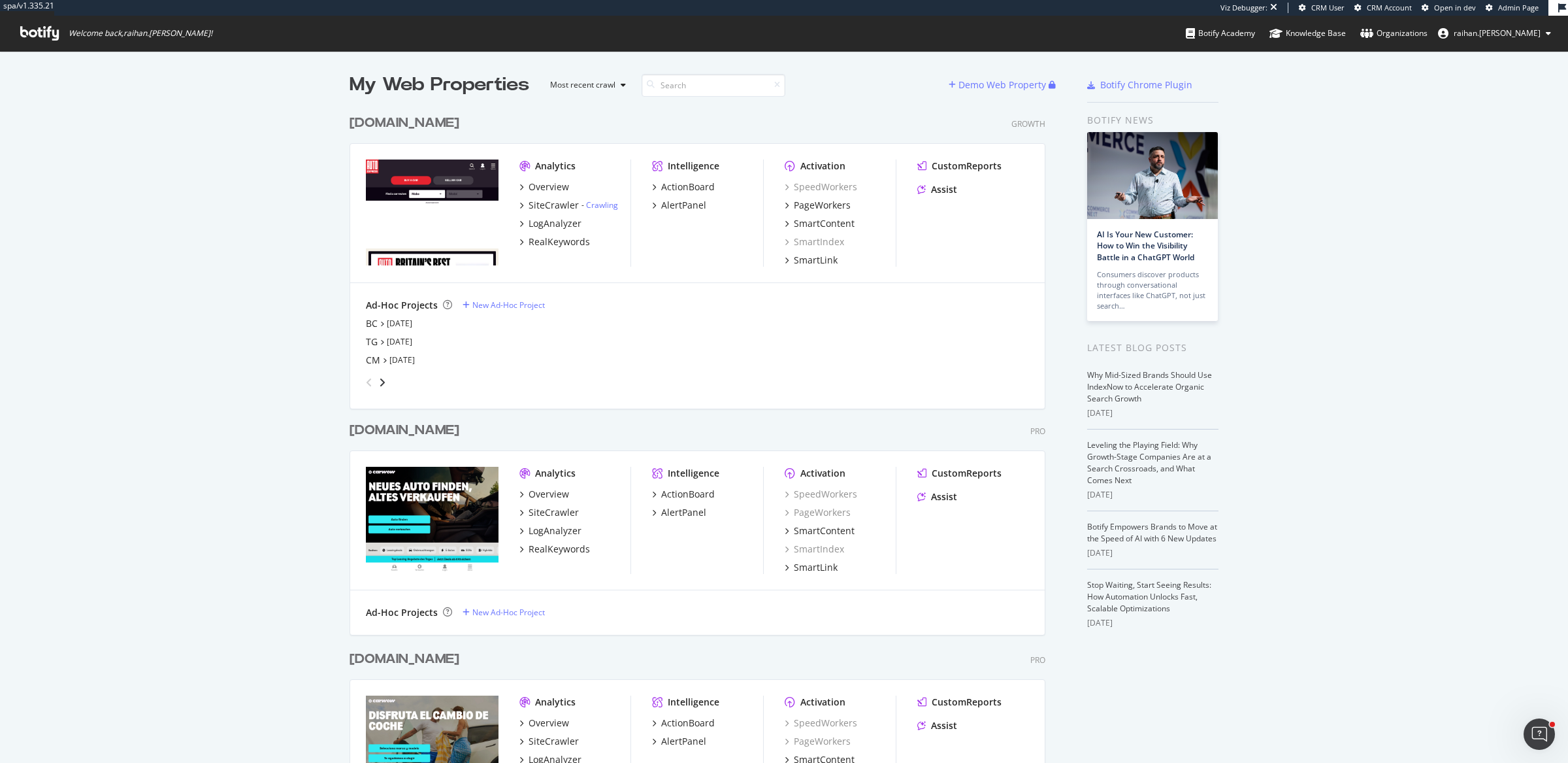
click at [460, 125] on div "[DOMAIN_NAME]" at bounding box center [404, 123] width 110 height 19
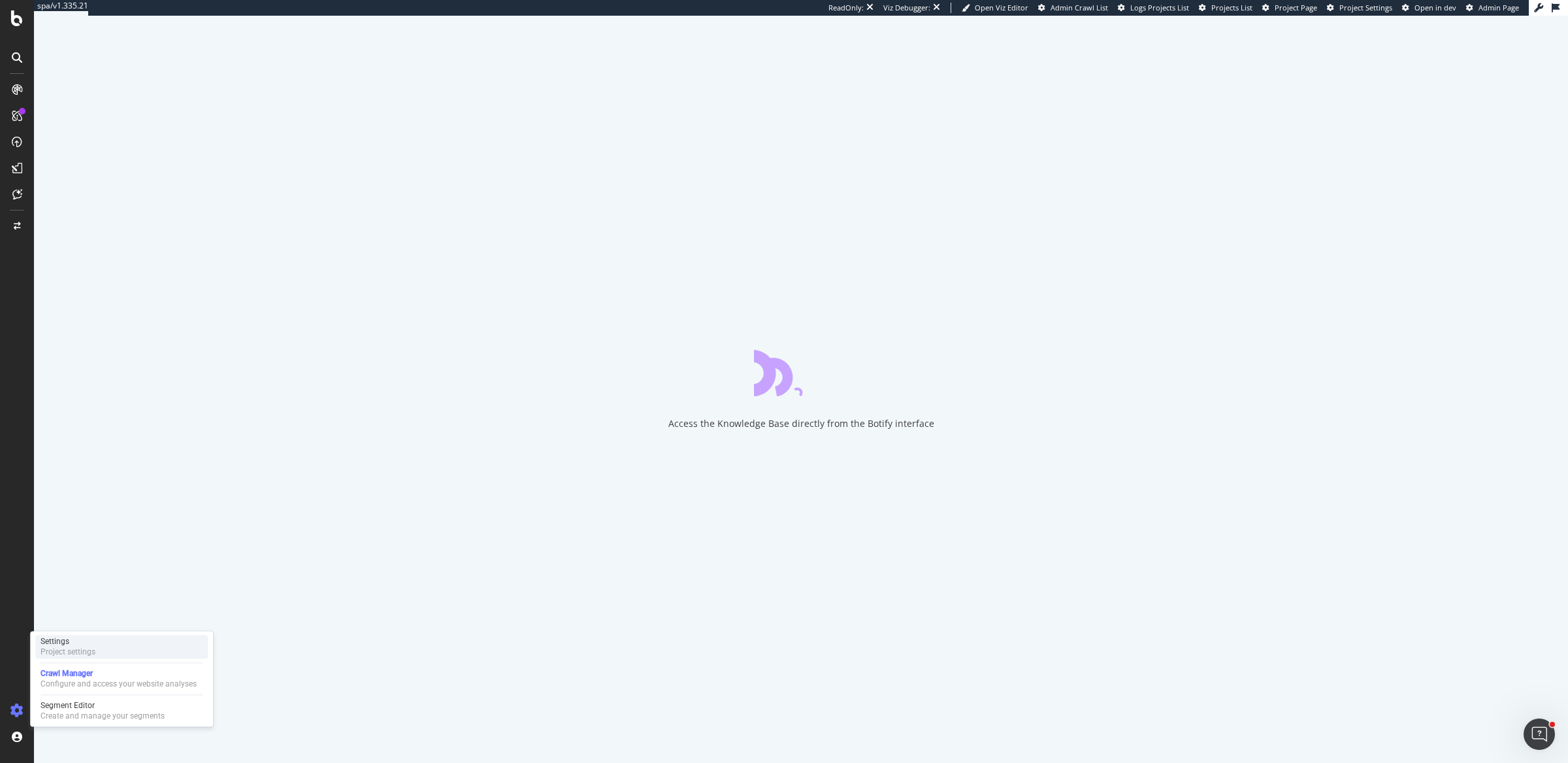
click at [117, 643] on div "Settings Project settings" at bounding box center [122, 646] width 173 height 24
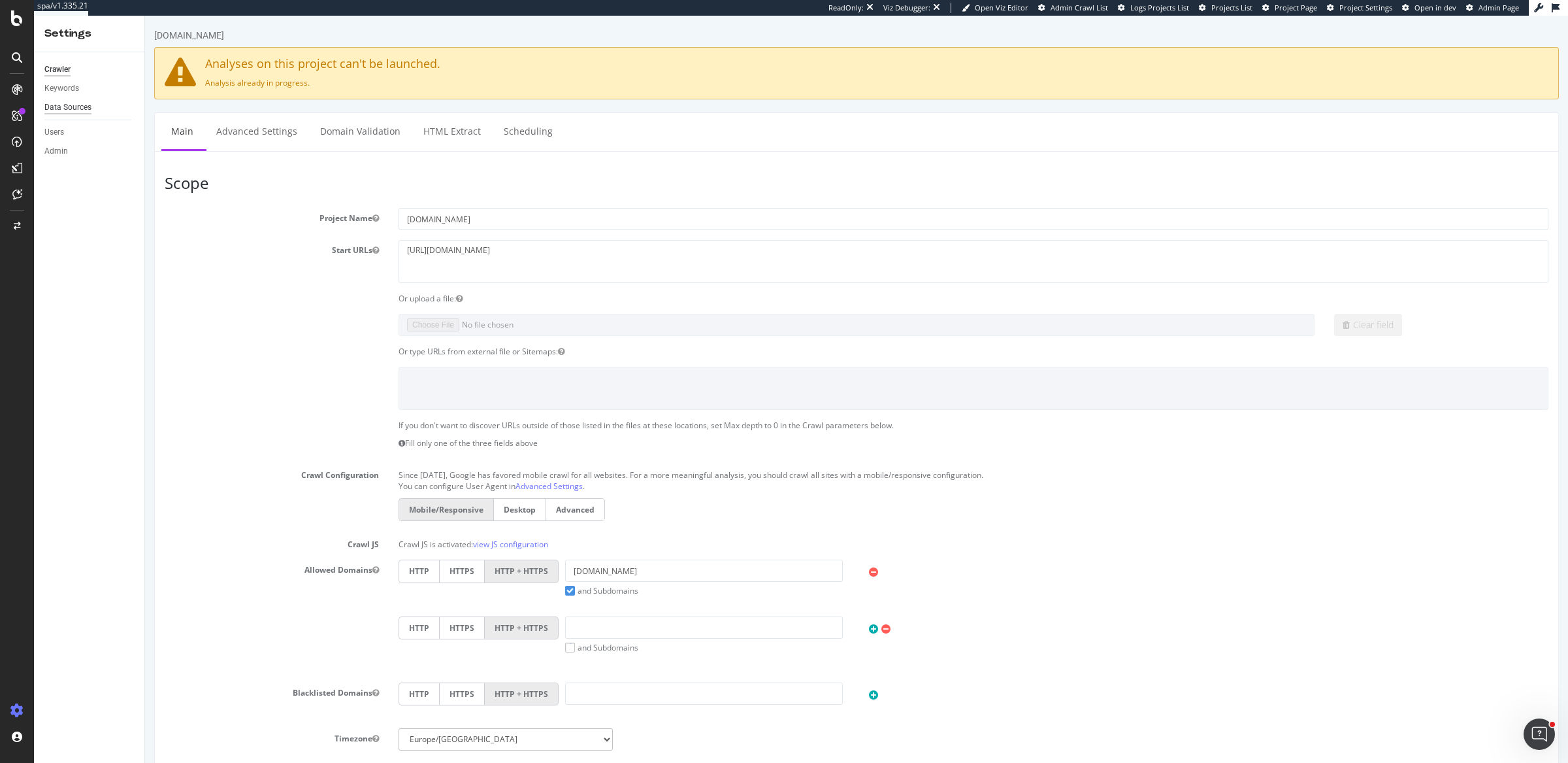
click at [74, 106] on div "Data Sources" at bounding box center [67, 107] width 47 height 14
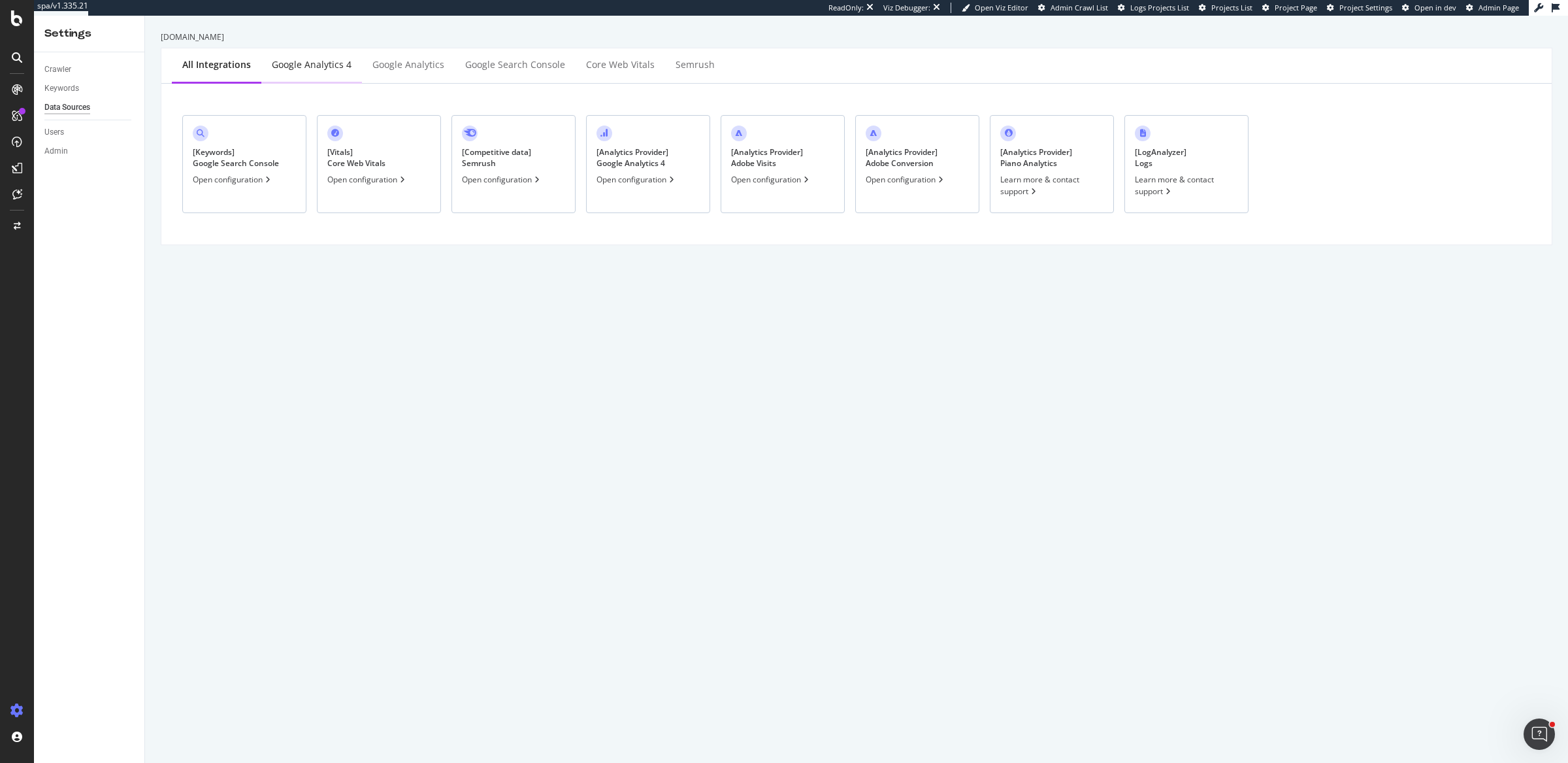
click at [312, 69] on div "Google Analytics 4" at bounding box center [311, 65] width 80 height 13
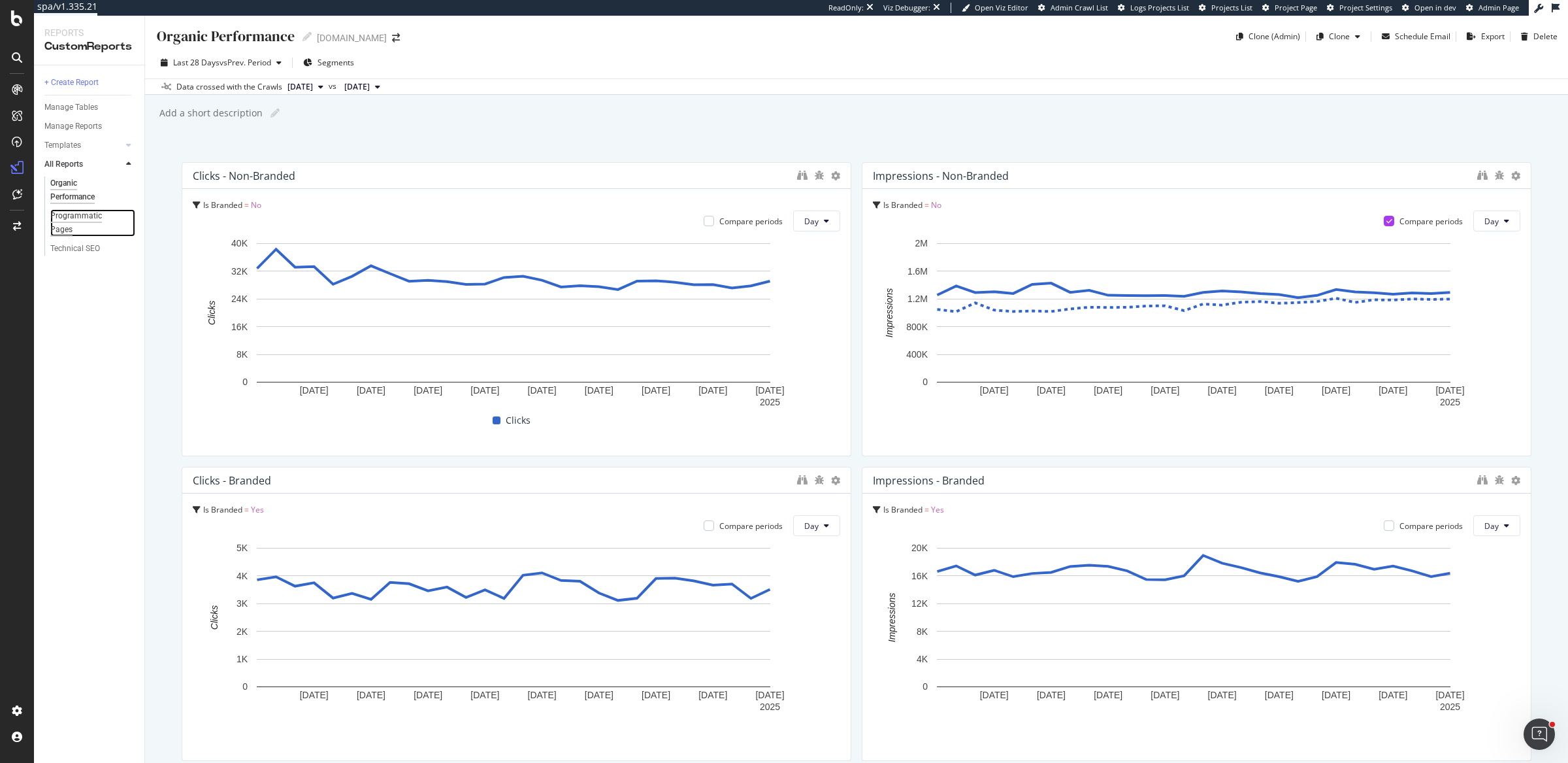
click at [88, 211] on div "Programmatic Pages" at bounding box center [86, 223] width 72 height 28
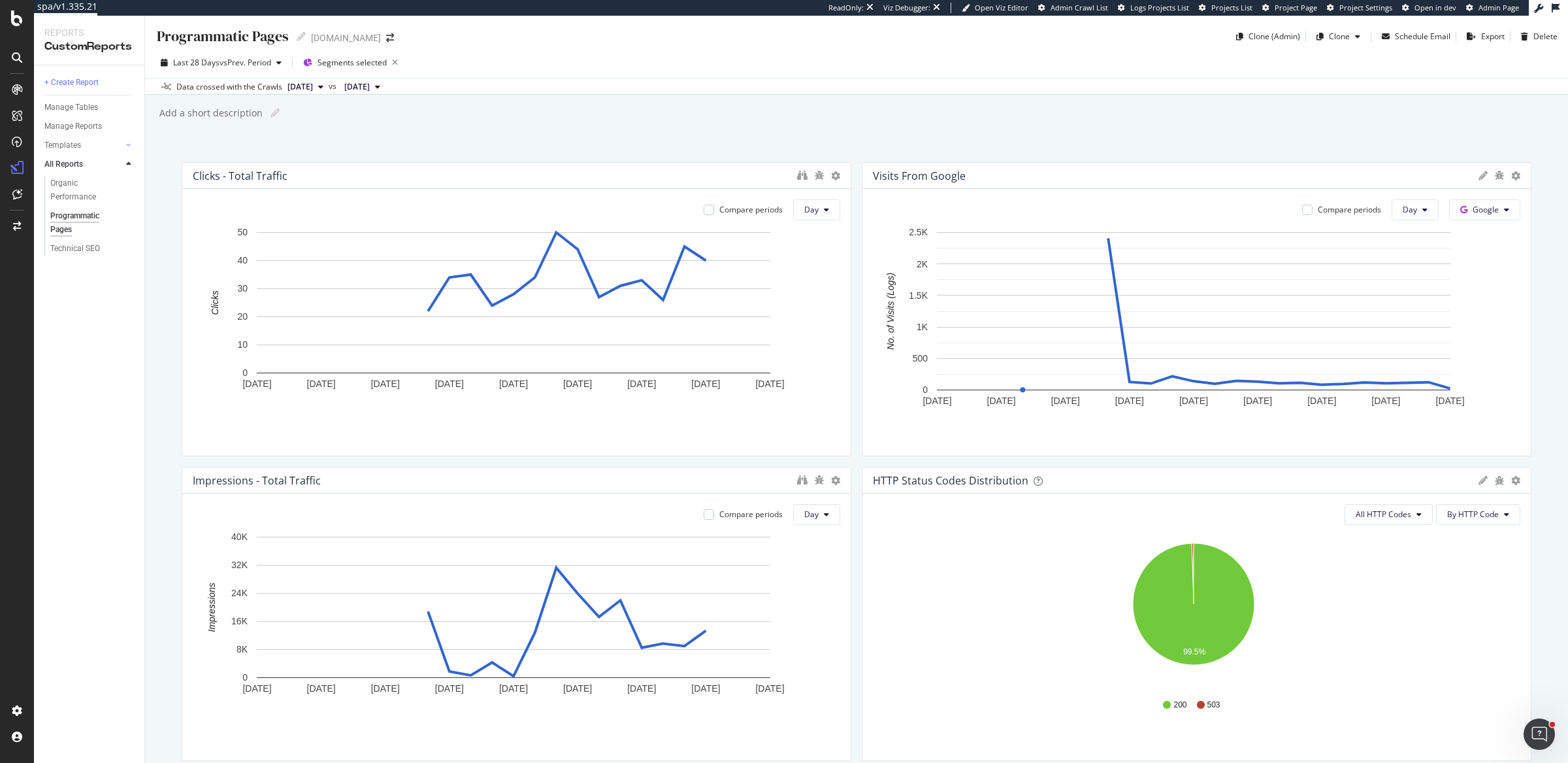
click at [855, 63] on div "Last 28 Days vs Prev. Period Segments selected" at bounding box center [856, 65] width 1423 height 26
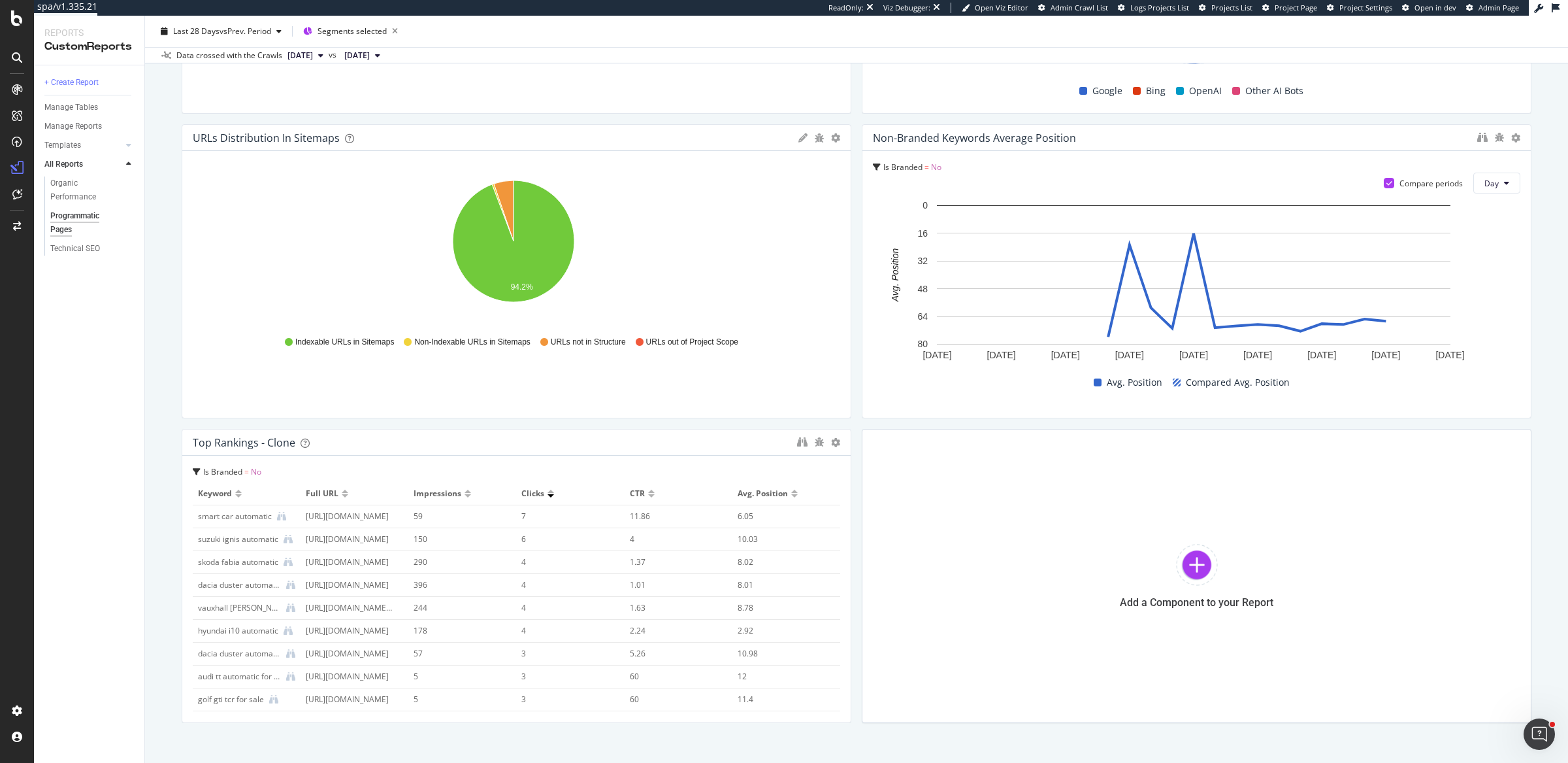
scroll to position [1602, 0]
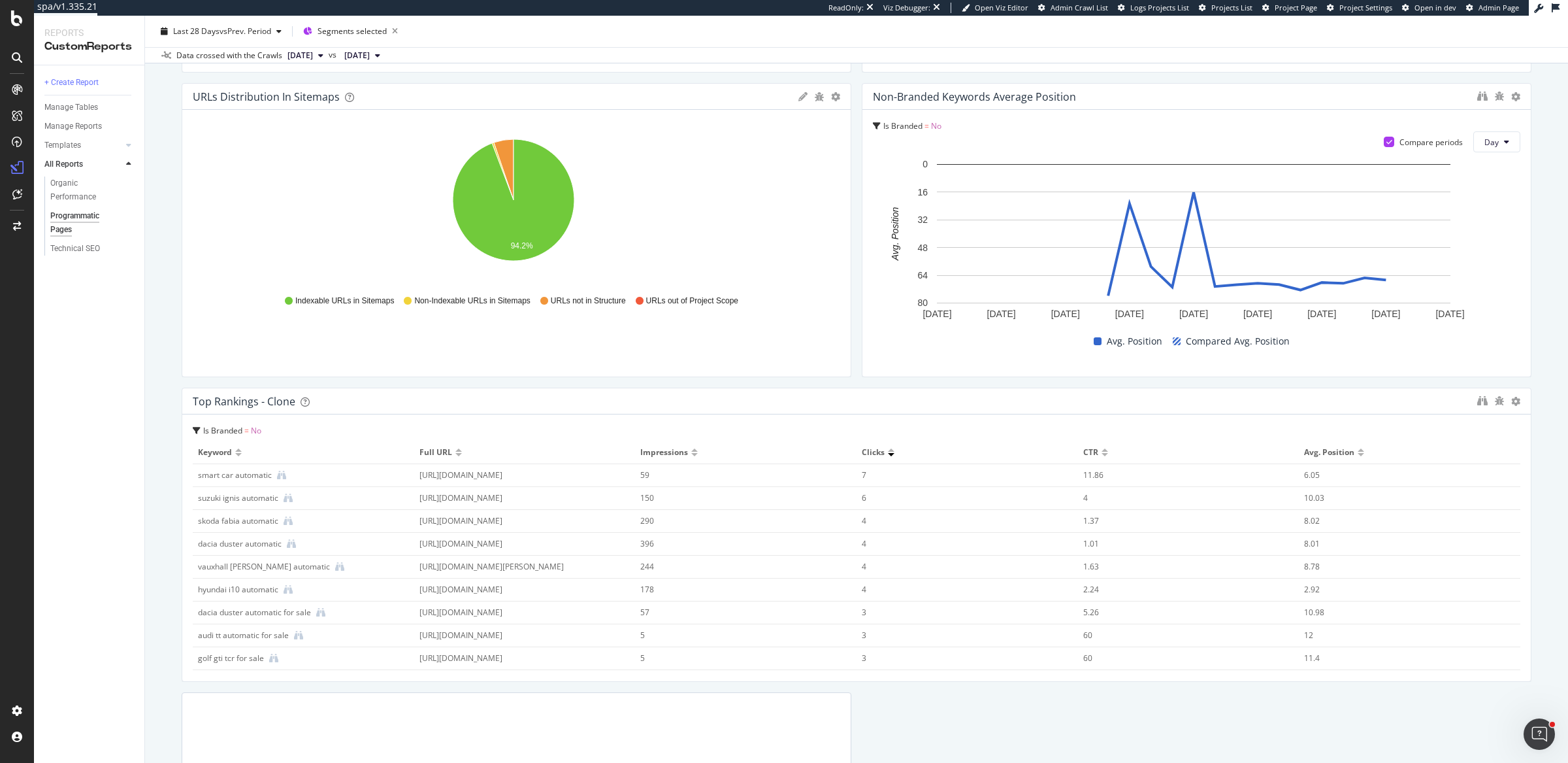
drag, startPoint x: 844, startPoint y: 495, endPoint x: 1474, endPoint y: 502, distance: 630.0
click at [157, 615] on div "Programmatic Pages Programmatic Pages www.carwow.co.uk Clone (Admin) Clone Sche…" at bounding box center [856, 389] width 1423 height 747
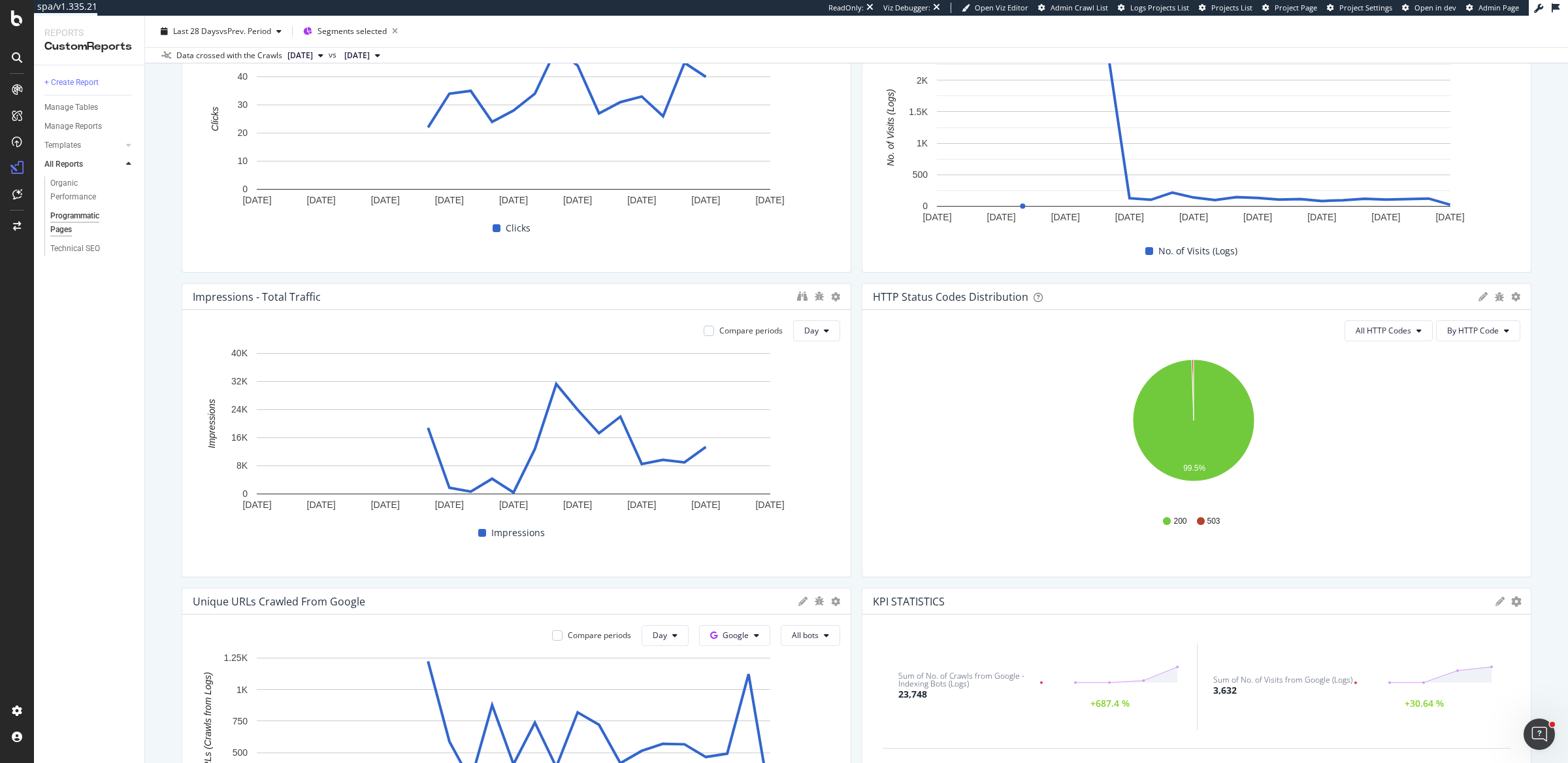
scroll to position [0, 0]
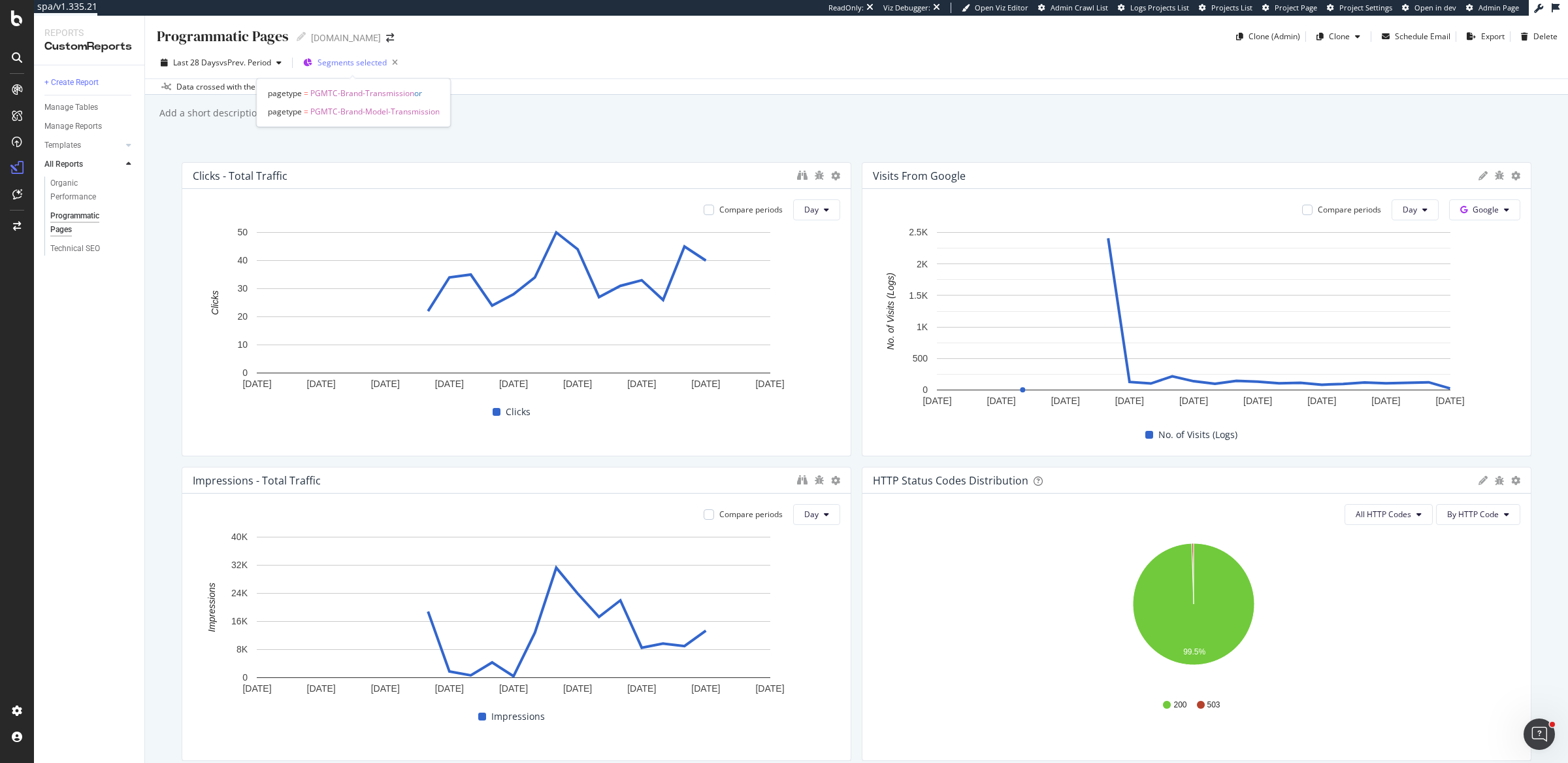
click at [350, 67] on span "Segments selected" at bounding box center [352, 62] width 69 height 11
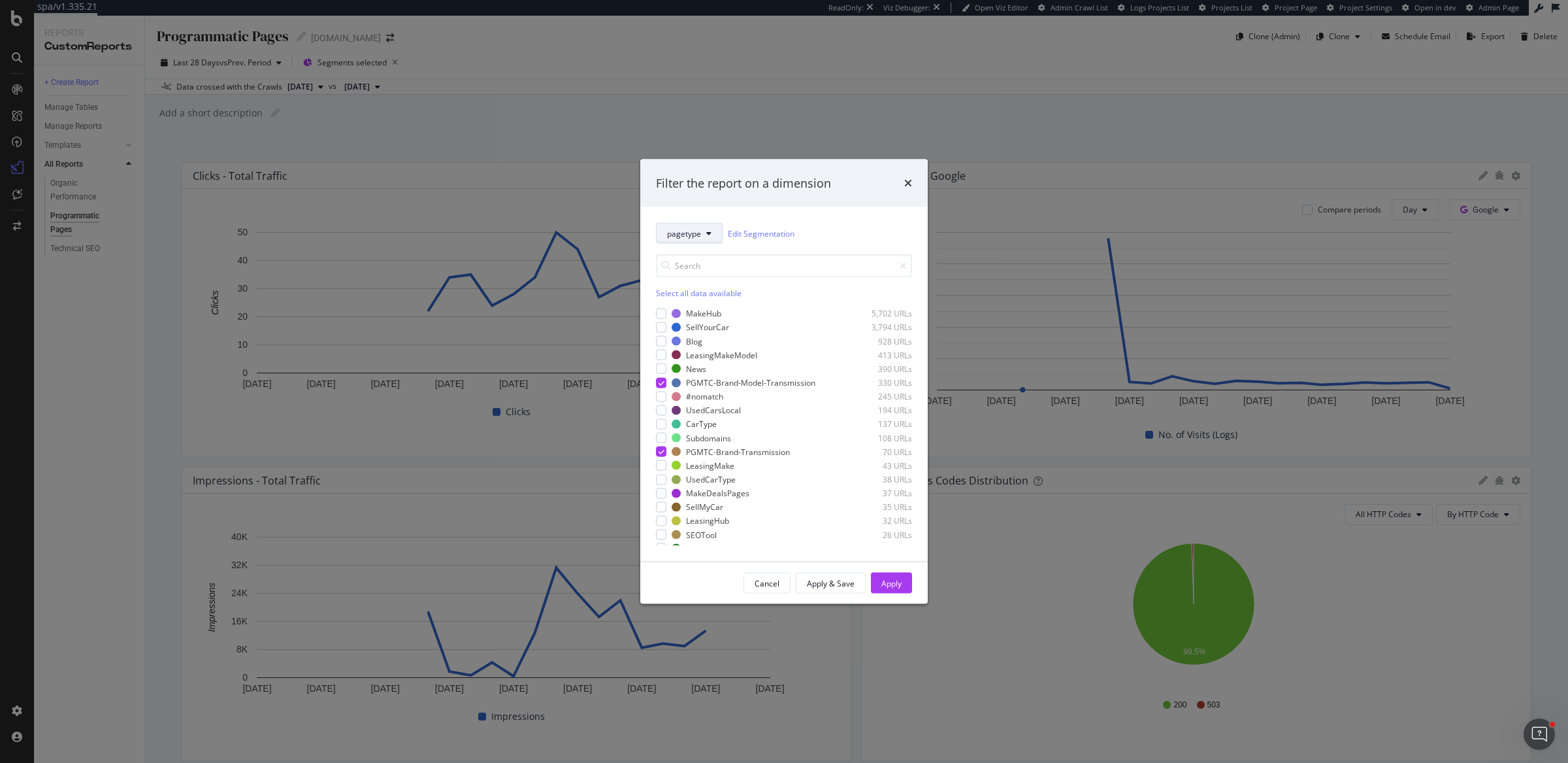
click at [705, 237] on button "pagetype" at bounding box center [689, 233] width 67 height 21
click at [910, 183] on icon "times" at bounding box center [908, 183] width 8 height 11
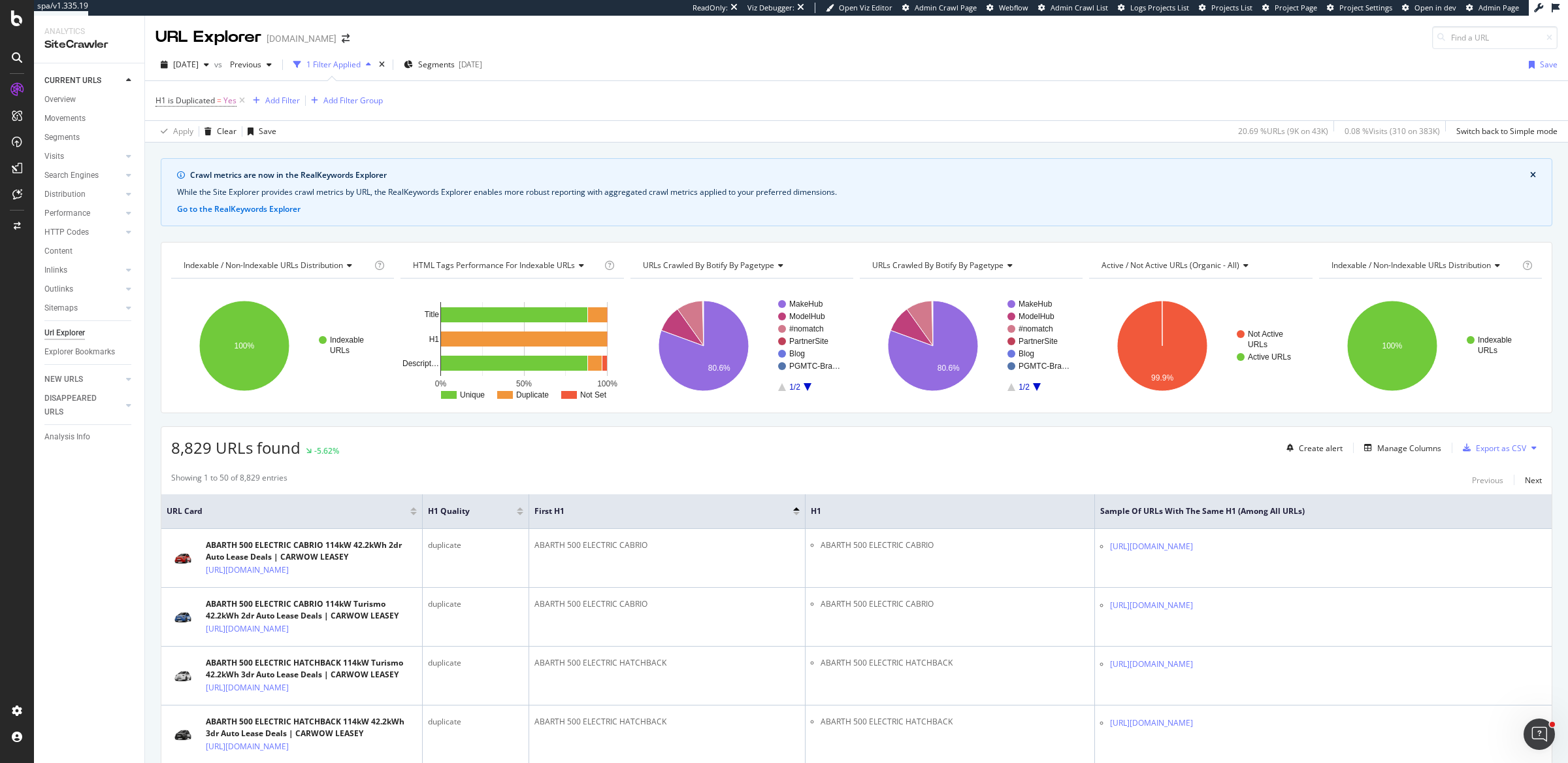
click at [202, 450] on span "8,829 URLs found" at bounding box center [236, 447] width 129 height 22
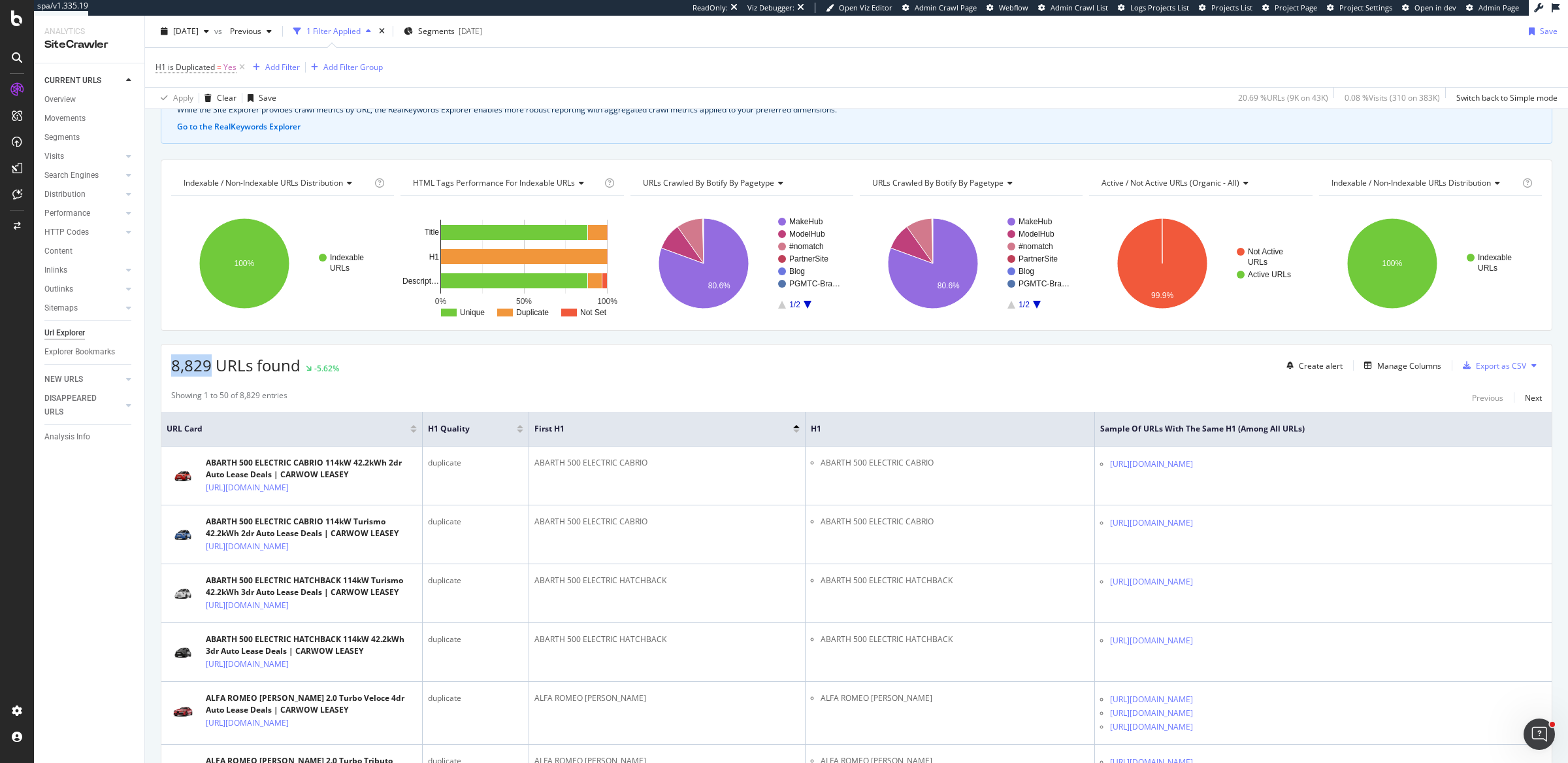
scroll to position [88, 0]
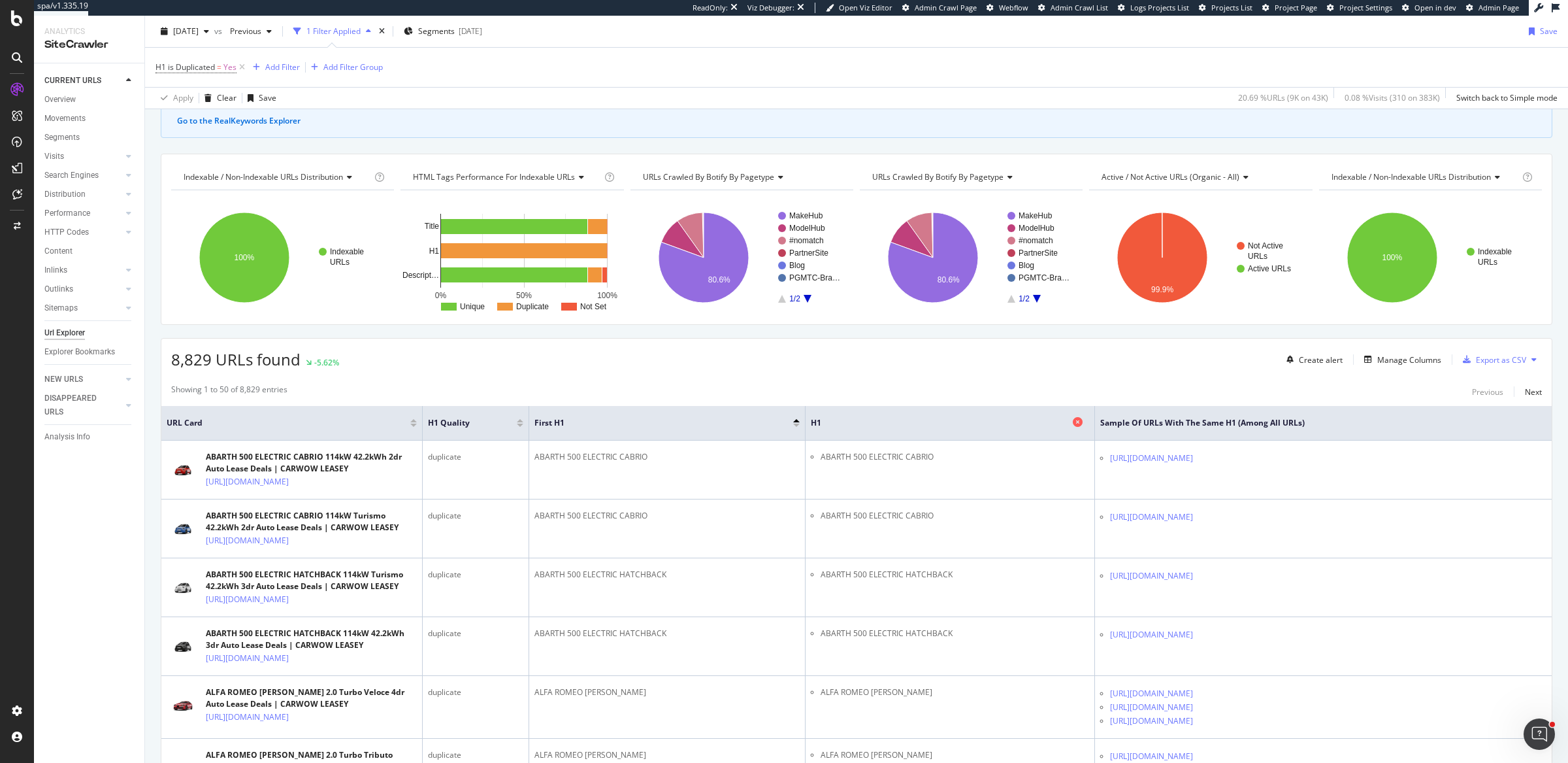
click at [817, 419] on span "H1" at bounding box center [940, 423] width 259 height 12
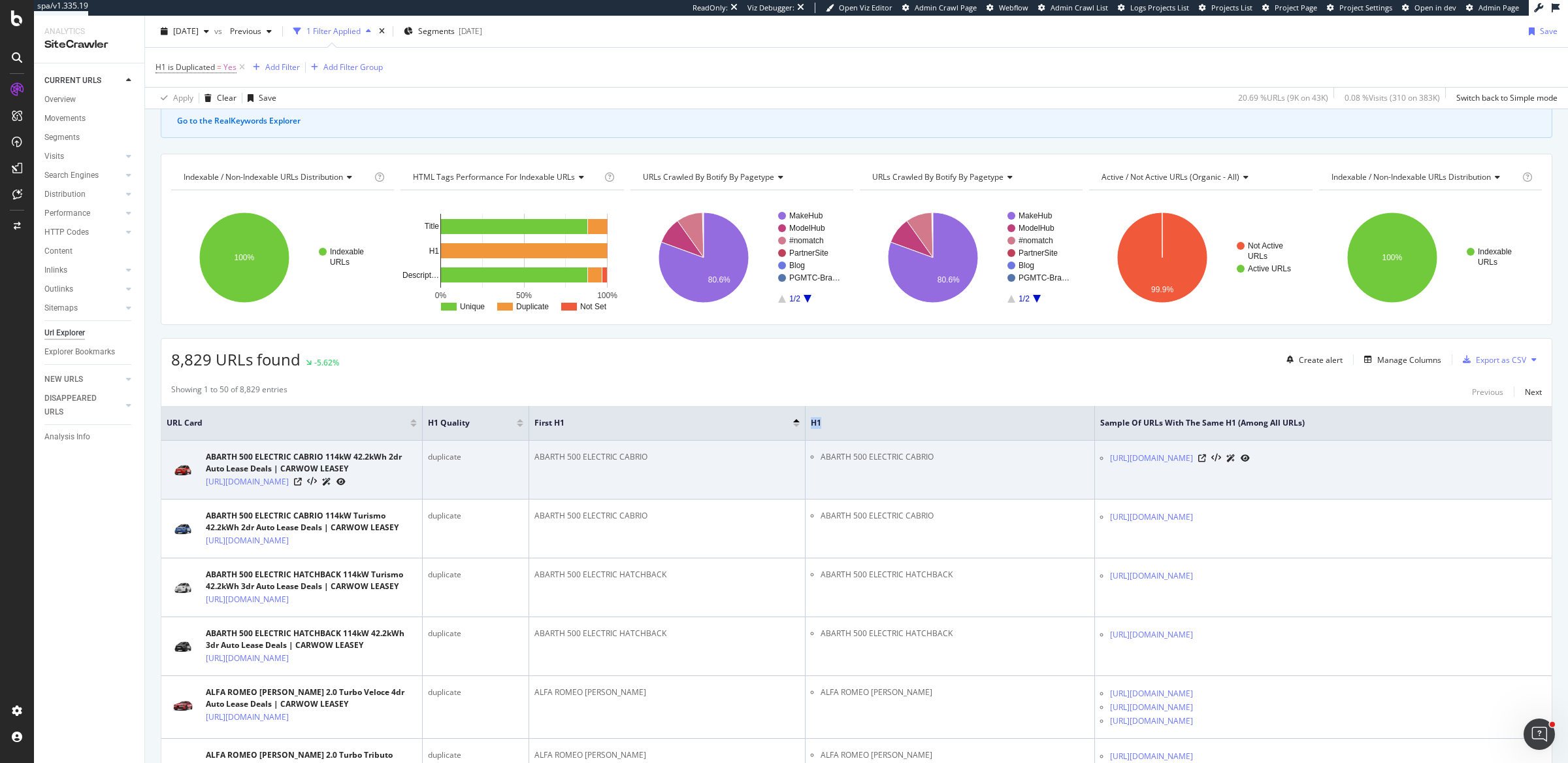
click at [578, 452] on div "ABARTH 500 ELECTRIC CABRIO" at bounding box center [667, 457] width 265 height 12
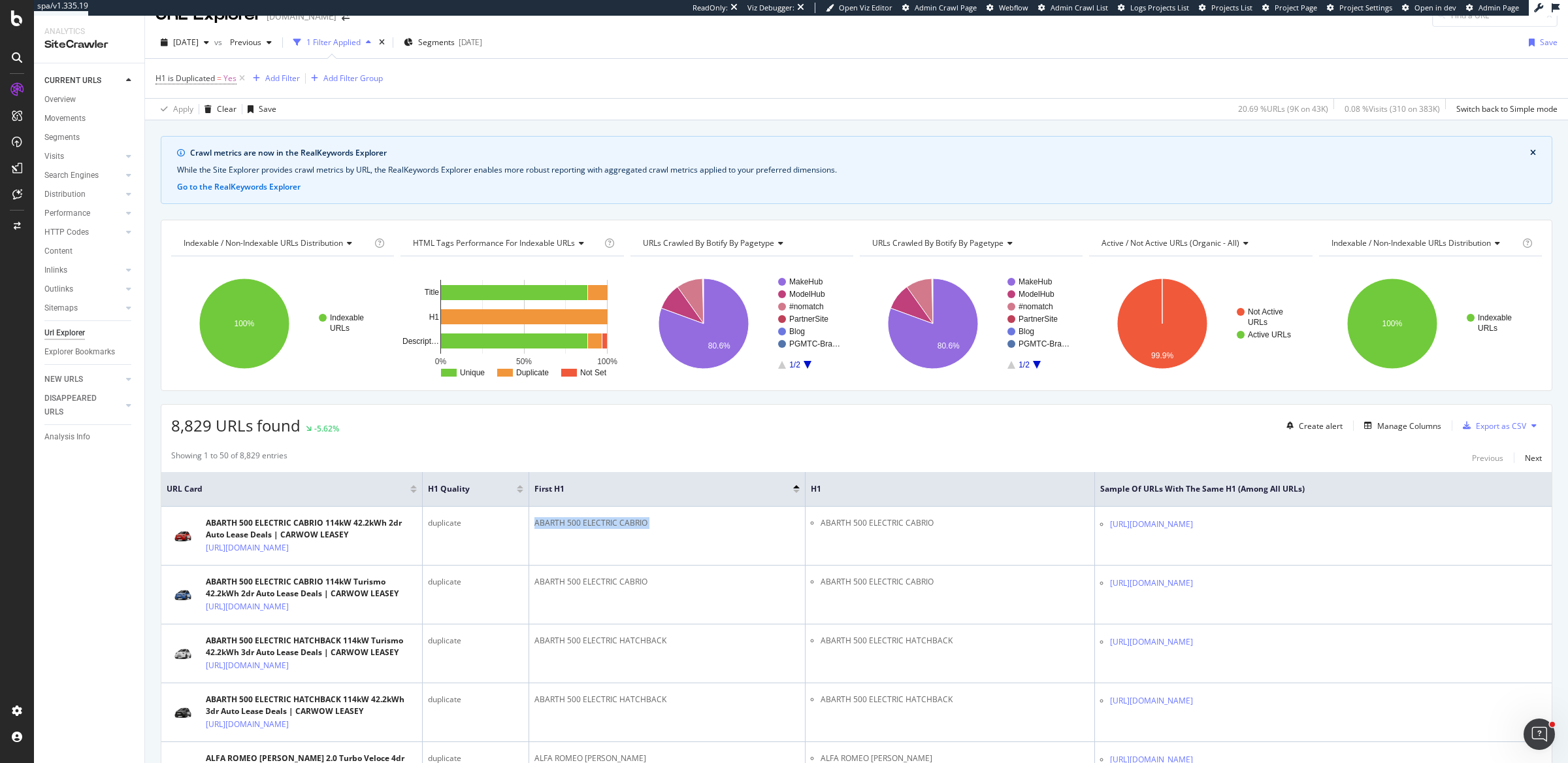
scroll to position [26, 0]
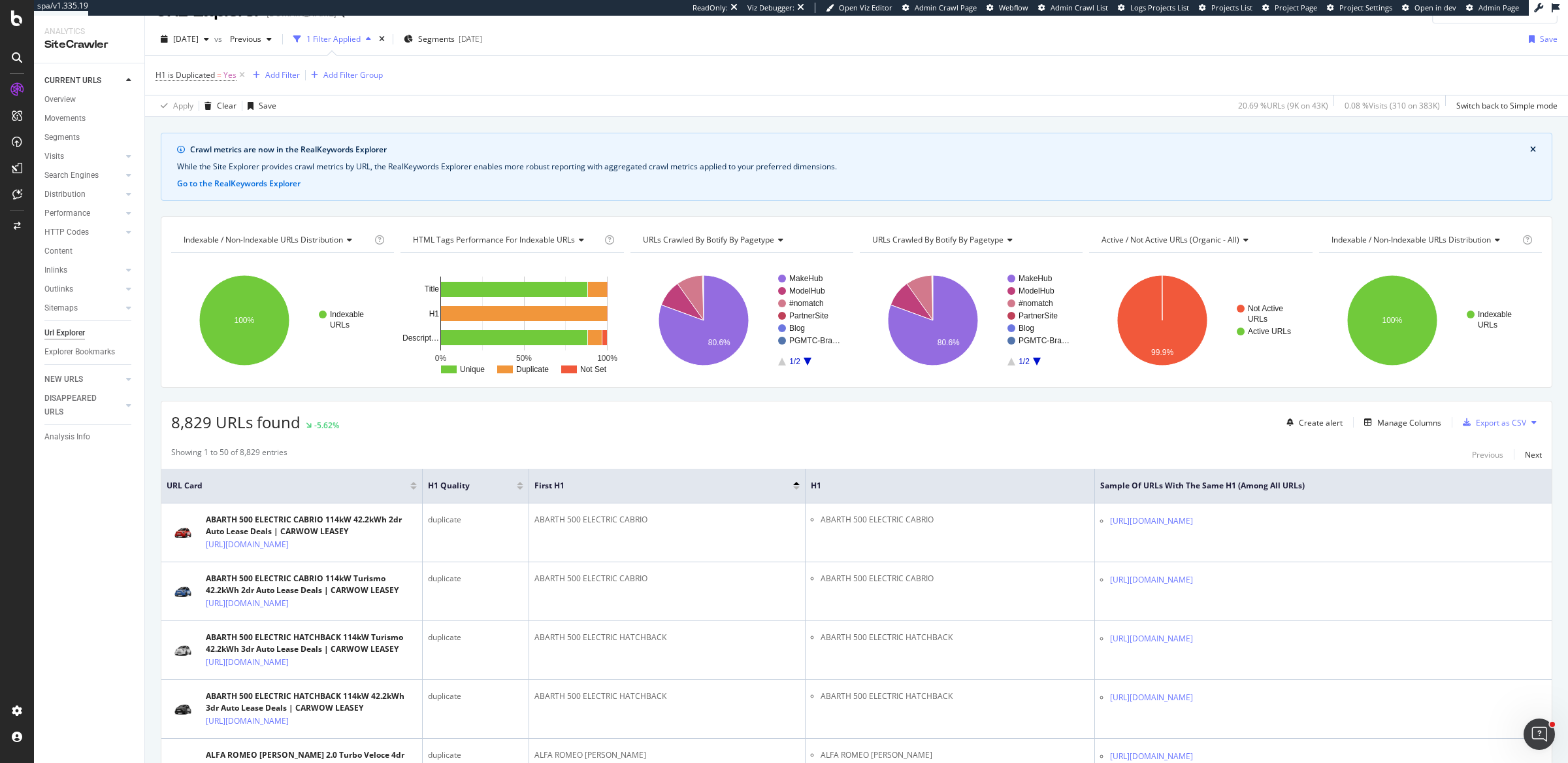
click at [672, 375] on rect "A chart." at bounding box center [742, 320] width 223 height 114
click at [681, 420] on div "8,829 URLs found -5.62% Create alert Manage Columns Export as CSV" at bounding box center [856, 417] width 1390 height 32
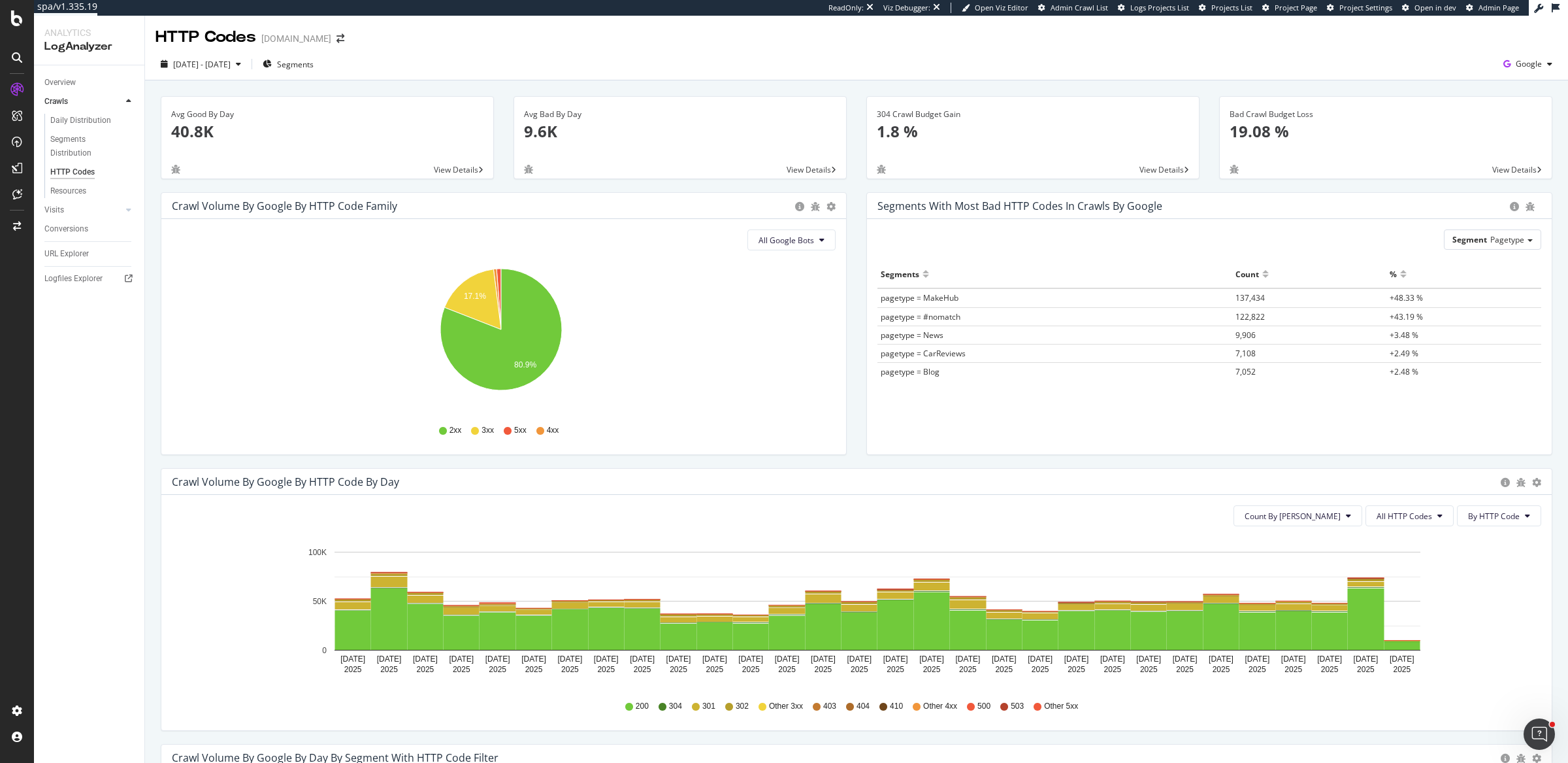
click at [171, 188] on div "Avg Good By Day 40.8K View Details" at bounding box center [327, 144] width 353 height 96
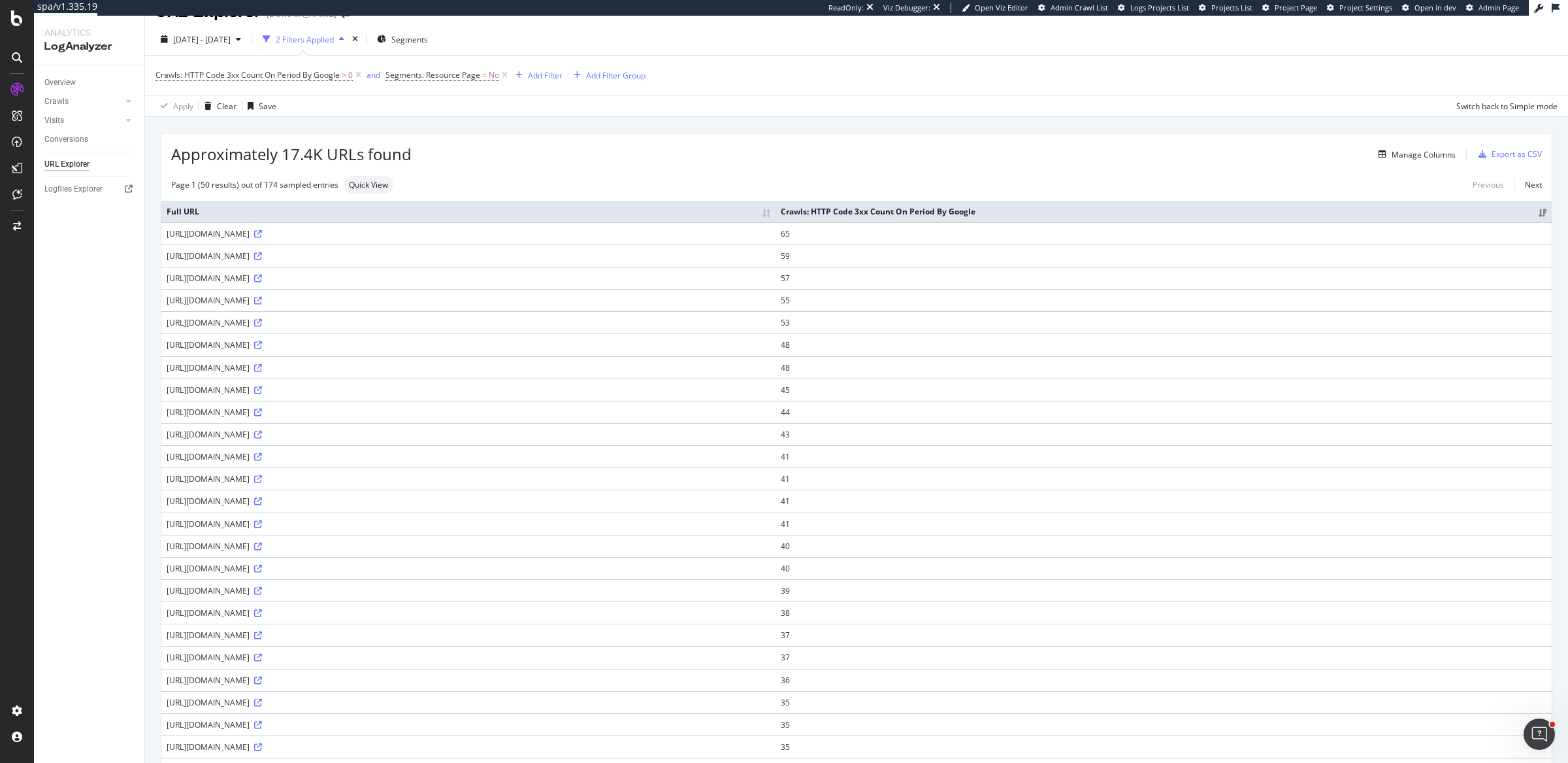
scroll to position [50, 0]
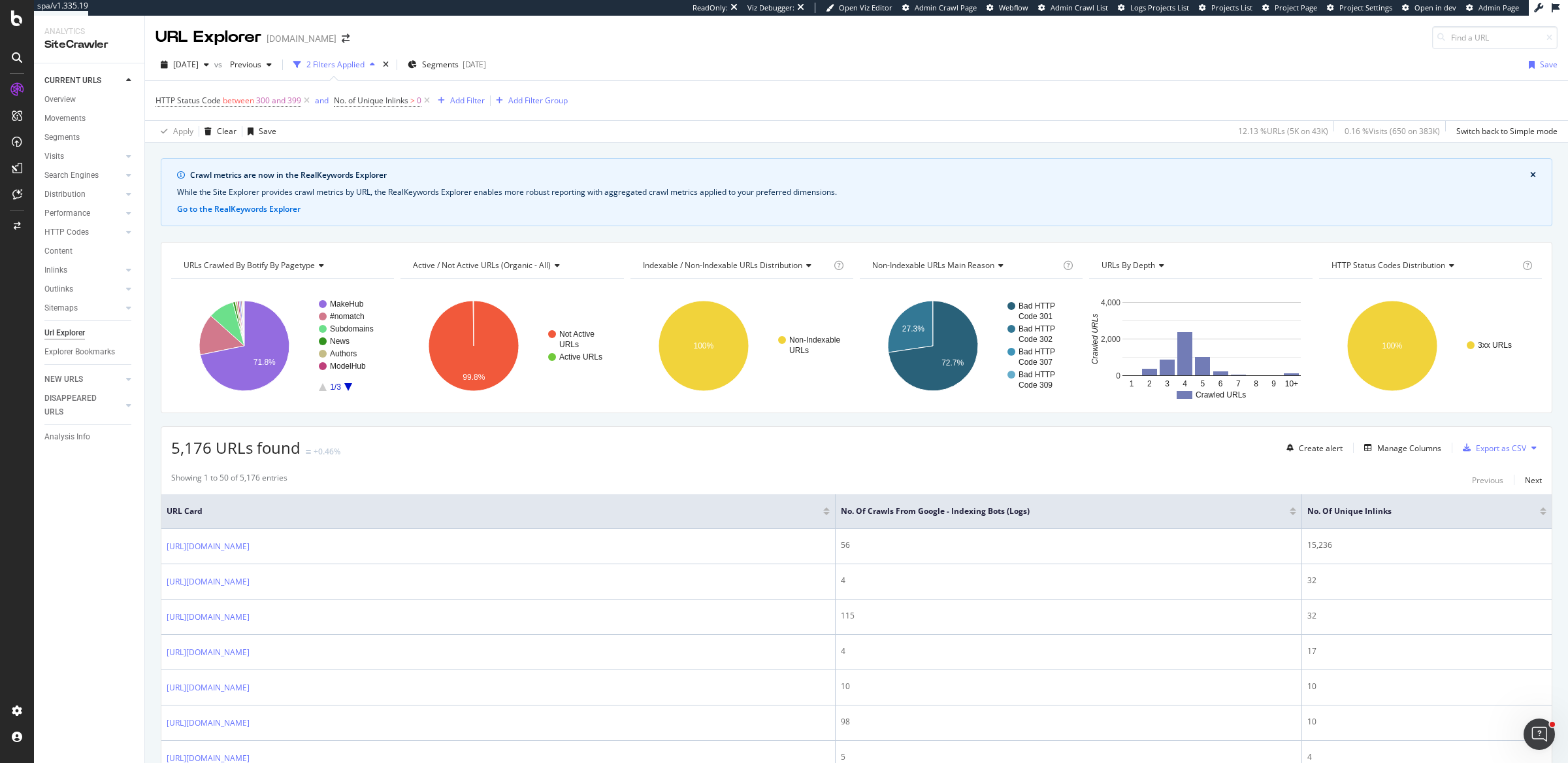
click at [86, 43] on div "SiteCrawler" at bounding box center [89, 45] width 90 height 15
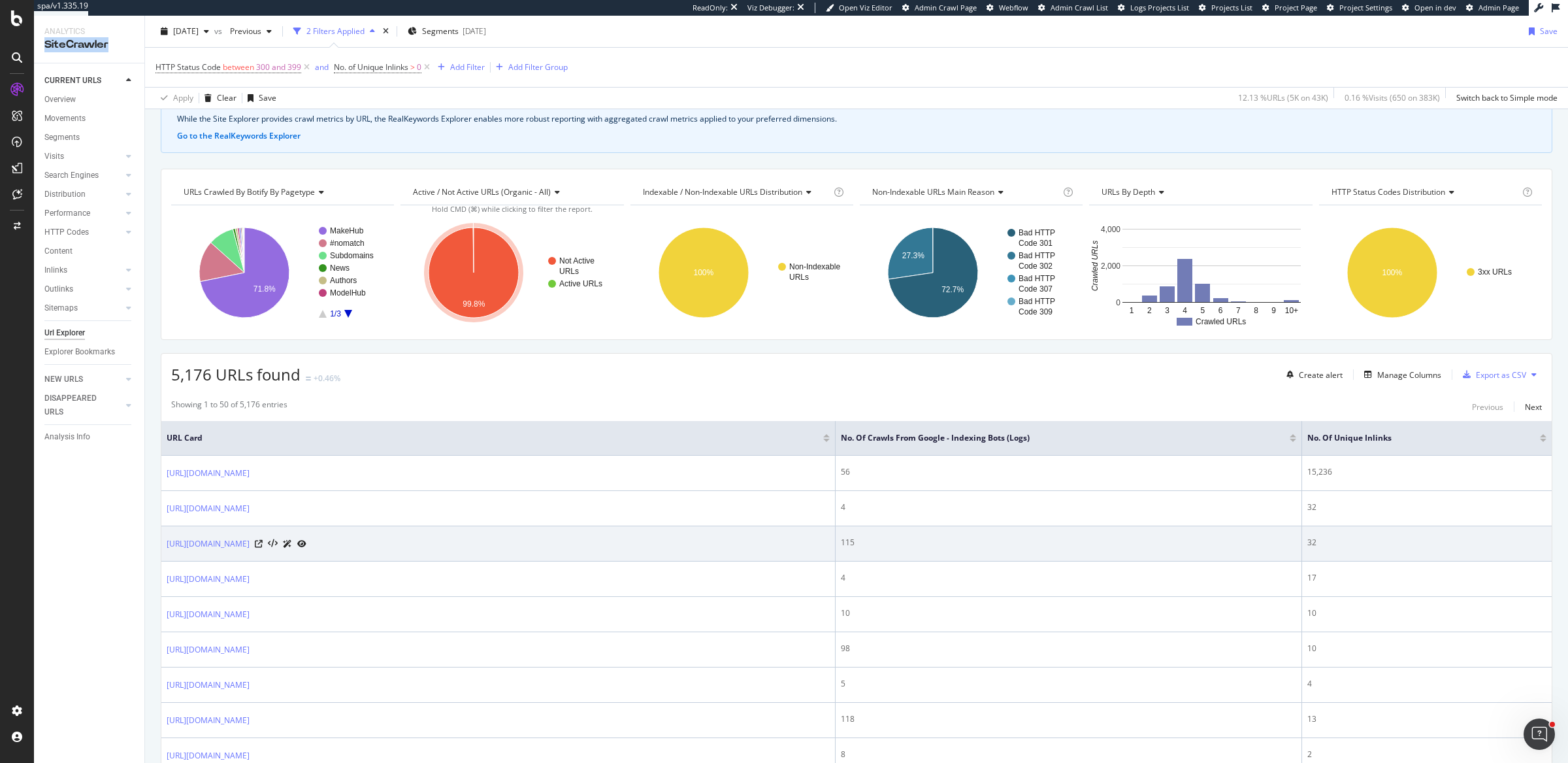
scroll to position [88, 0]
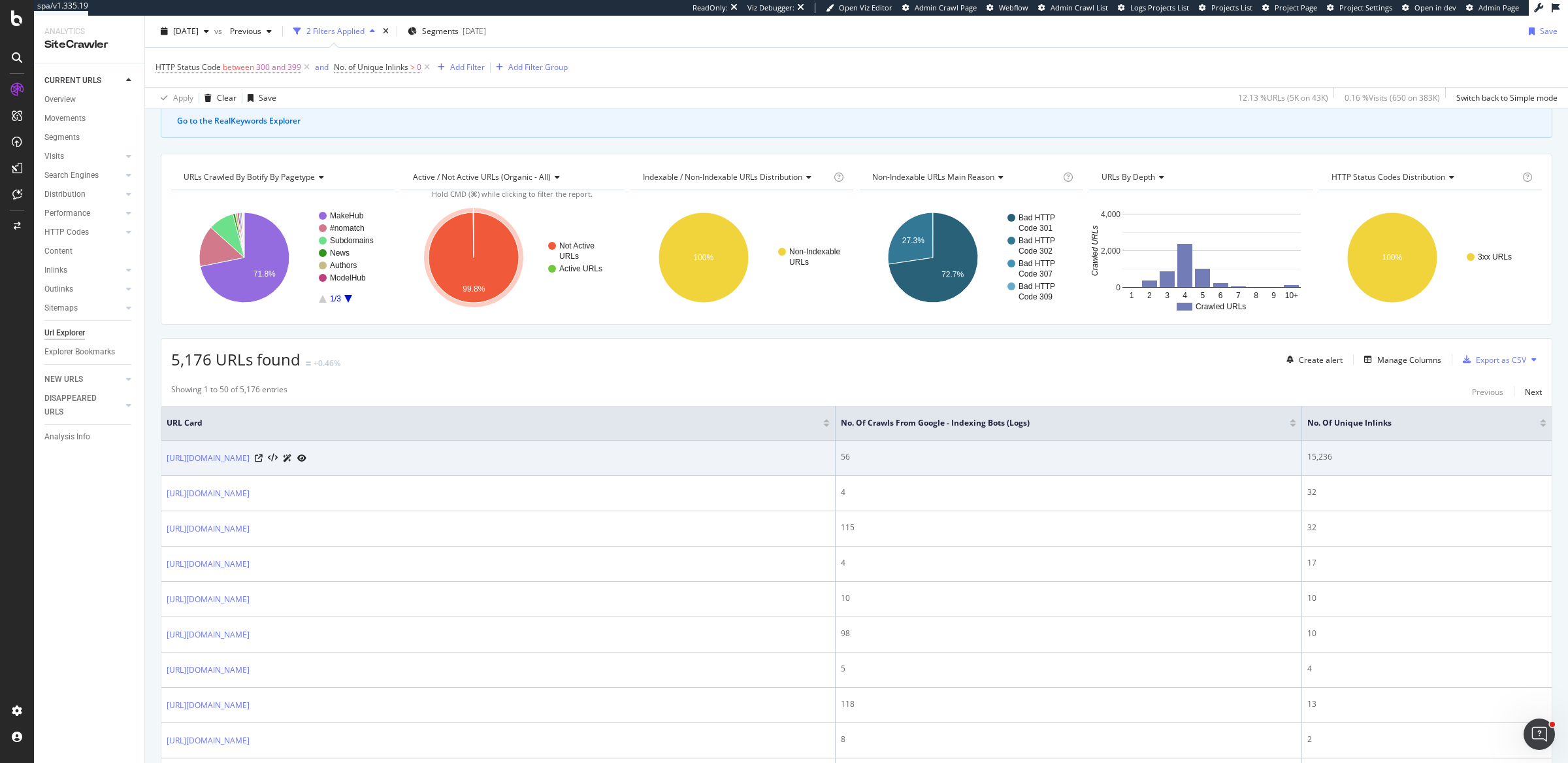
click at [1311, 455] on div "15,236" at bounding box center [1426, 457] width 239 height 12
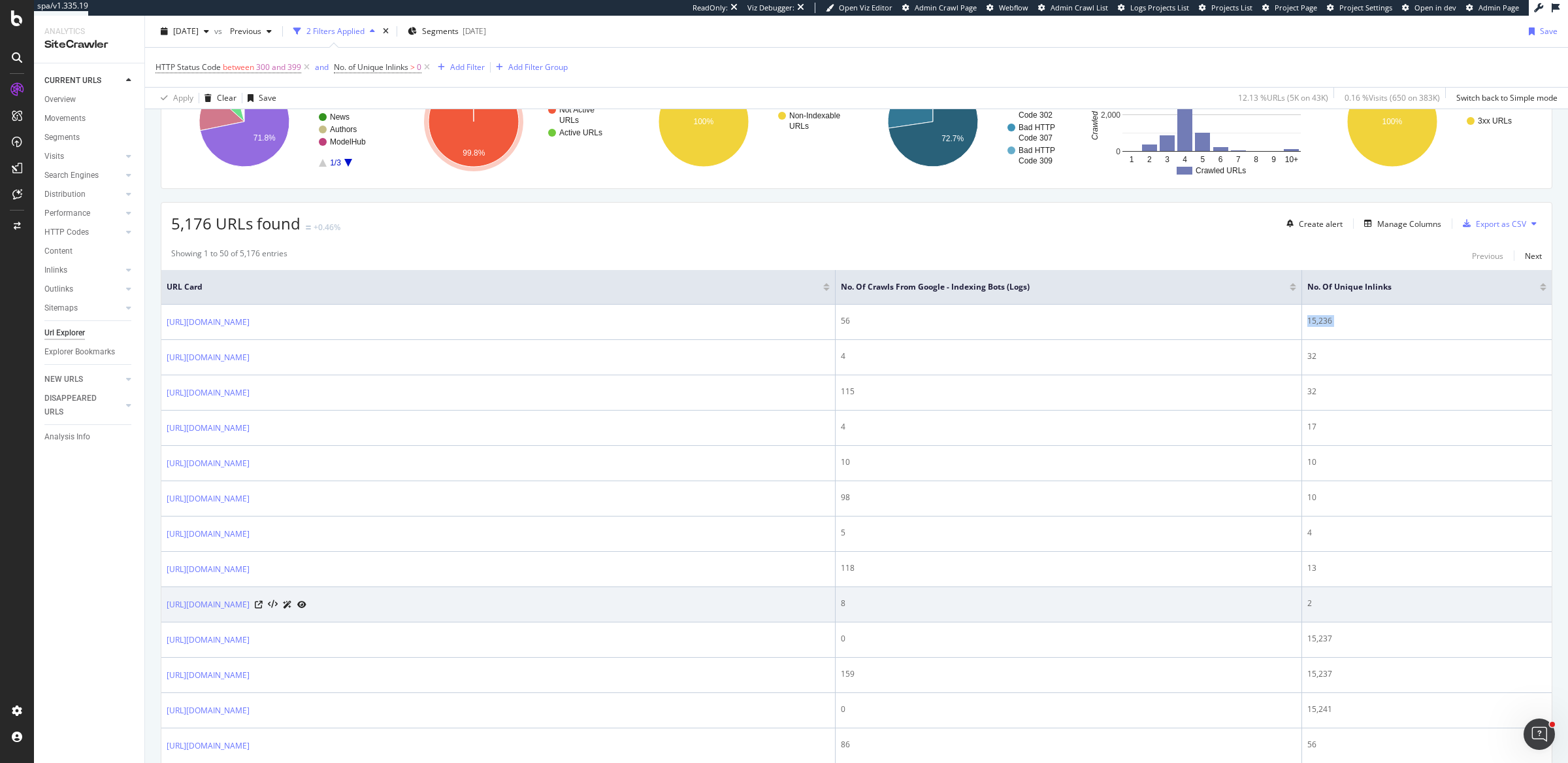
scroll to position [248, 0]
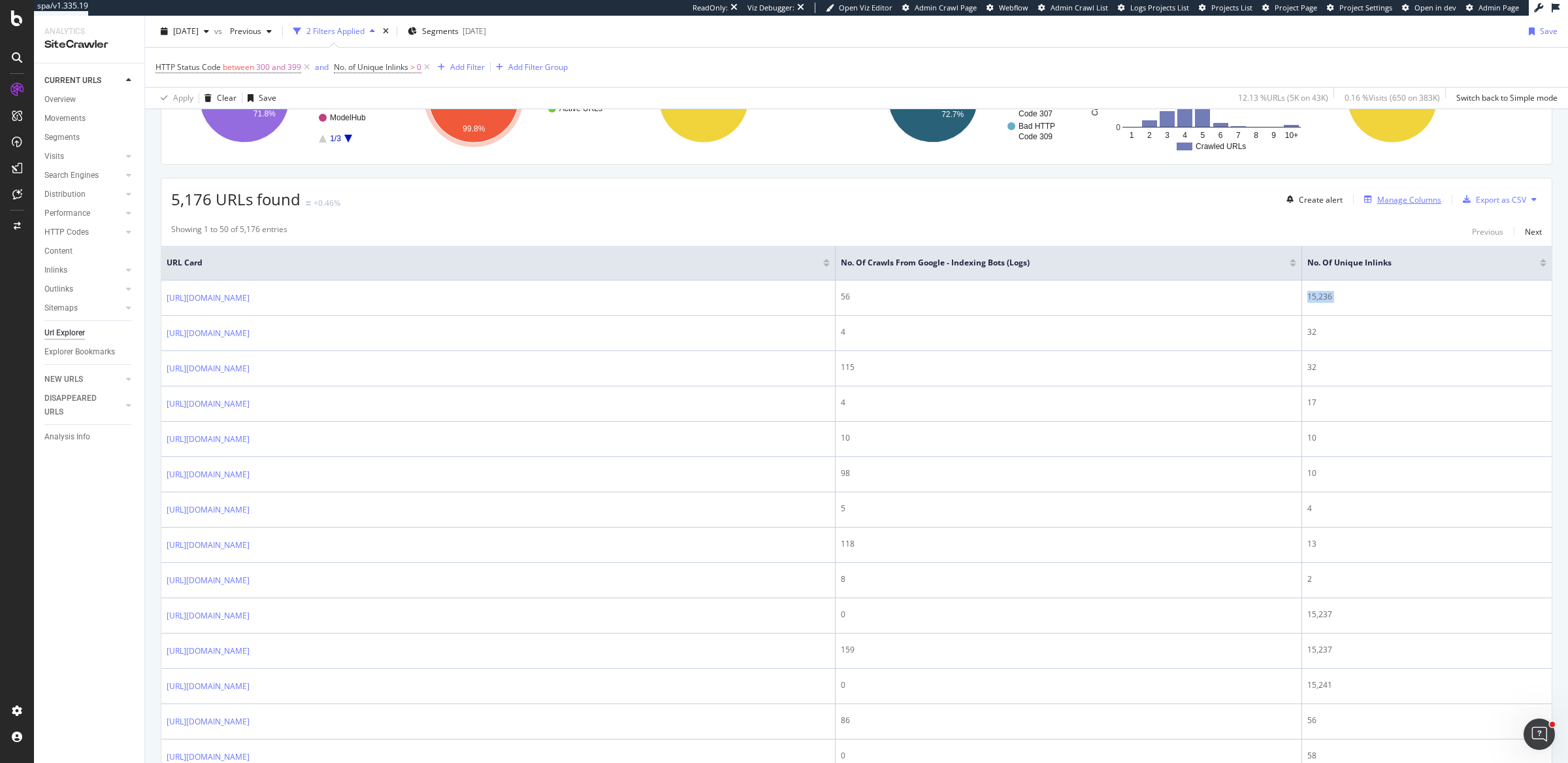
click at [1390, 201] on div "Manage Columns" at bounding box center [1409, 200] width 64 height 11
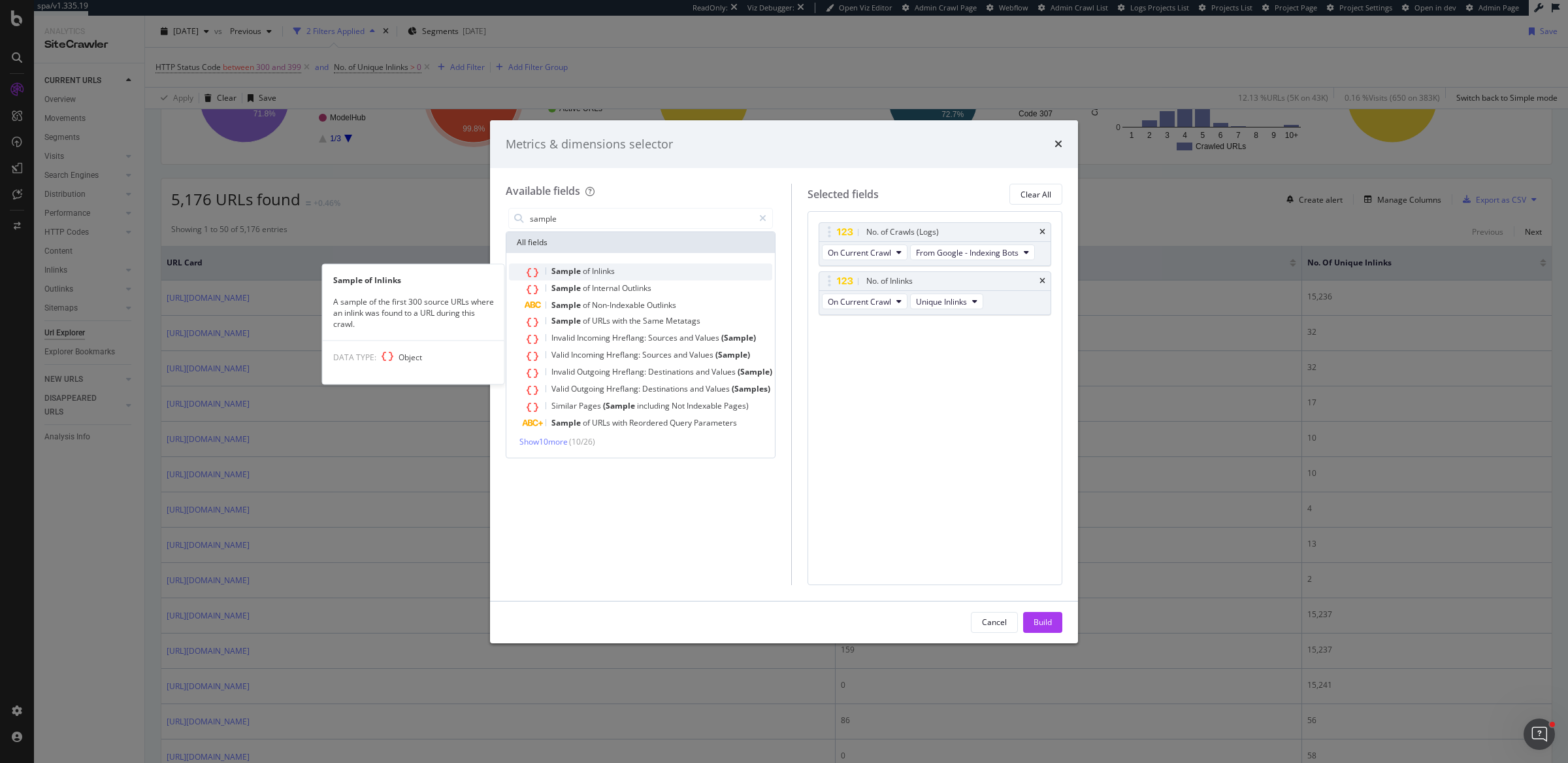
click at [659, 274] on div "Sample of Inlinks" at bounding box center [649, 272] width 248 height 17
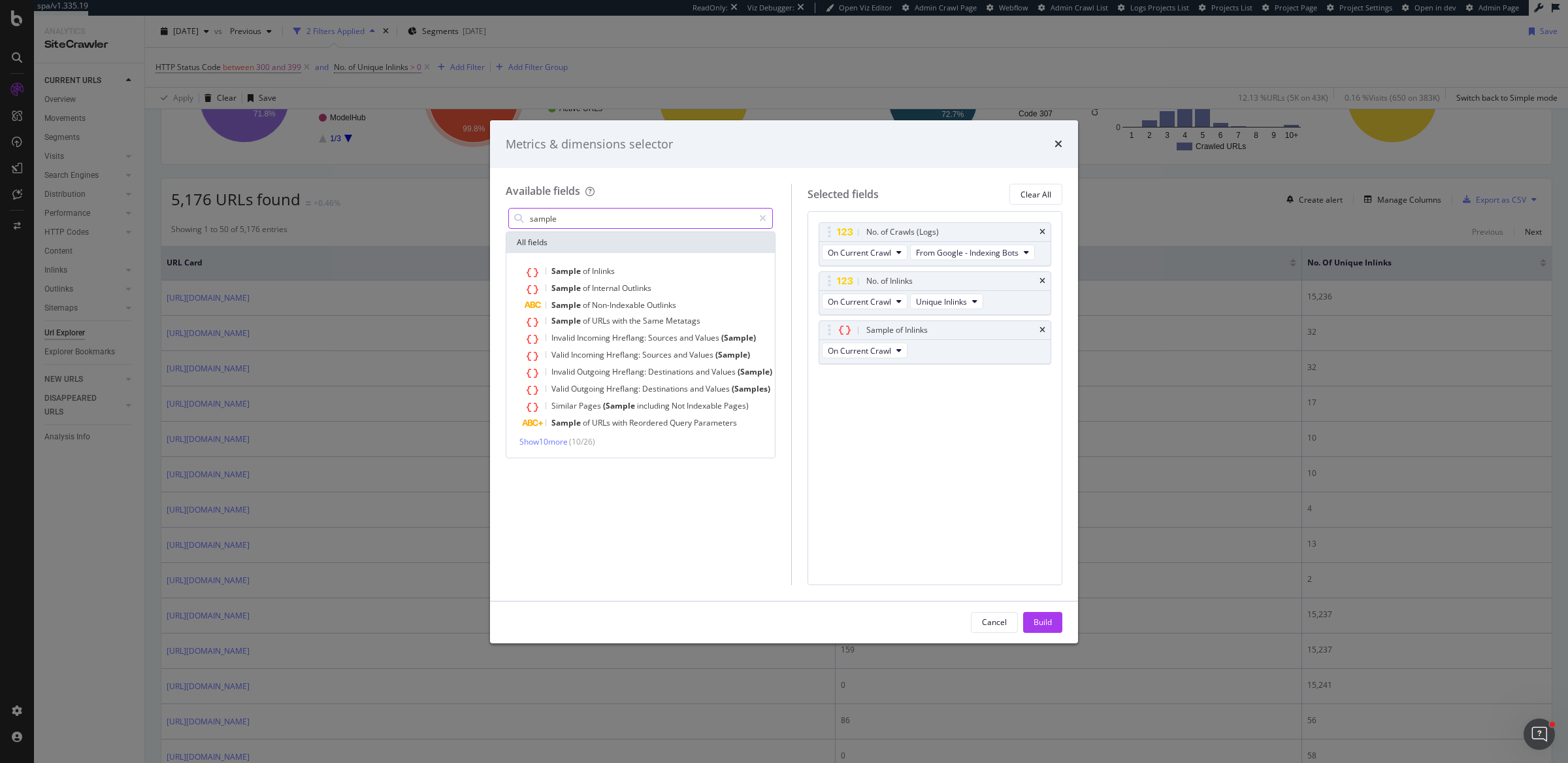
click at [666, 217] on input "sample" at bounding box center [641, 219] width 225 height 20
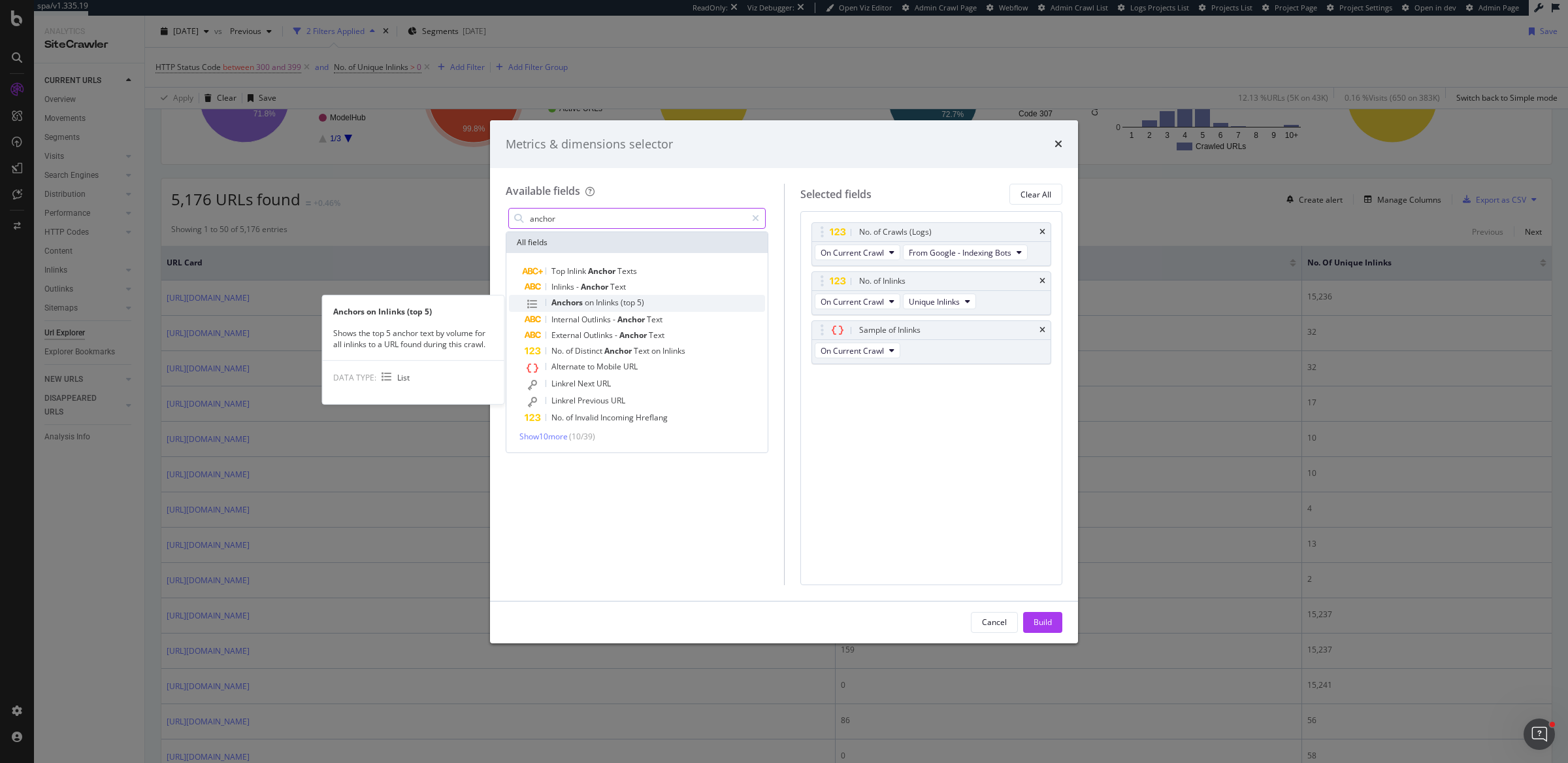
type input "anchor"
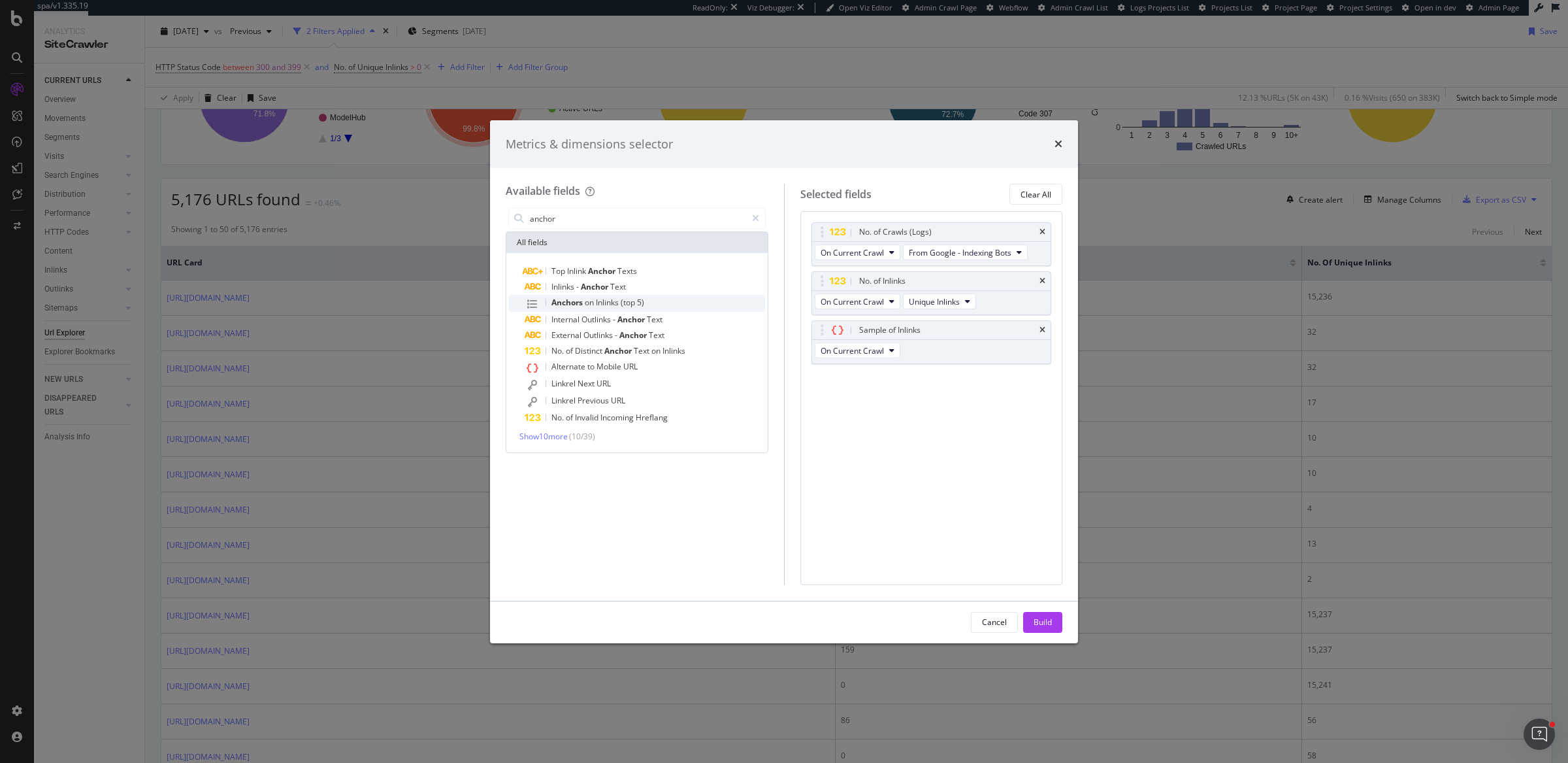
click at [662, 298] on div "Anchors on Inlinks (top 5)" at bounding box center [645, 303] width 240 height 17
click at [1029, 628] on button "Build" at bounding box center [1043, 623] width 40 height 21
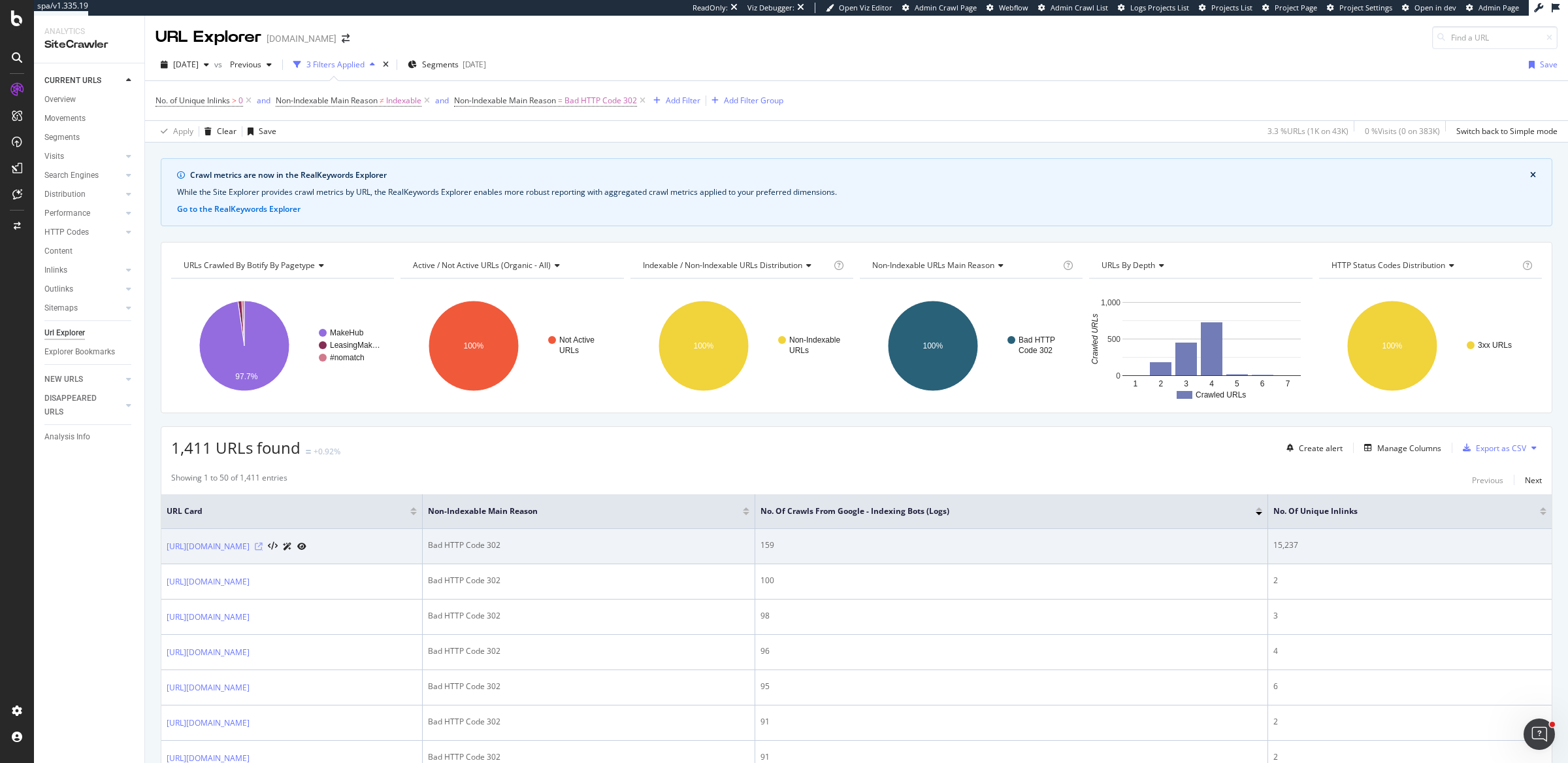
click at [263, 545] on icon at bounding box center [259, 547] width 8 height 8
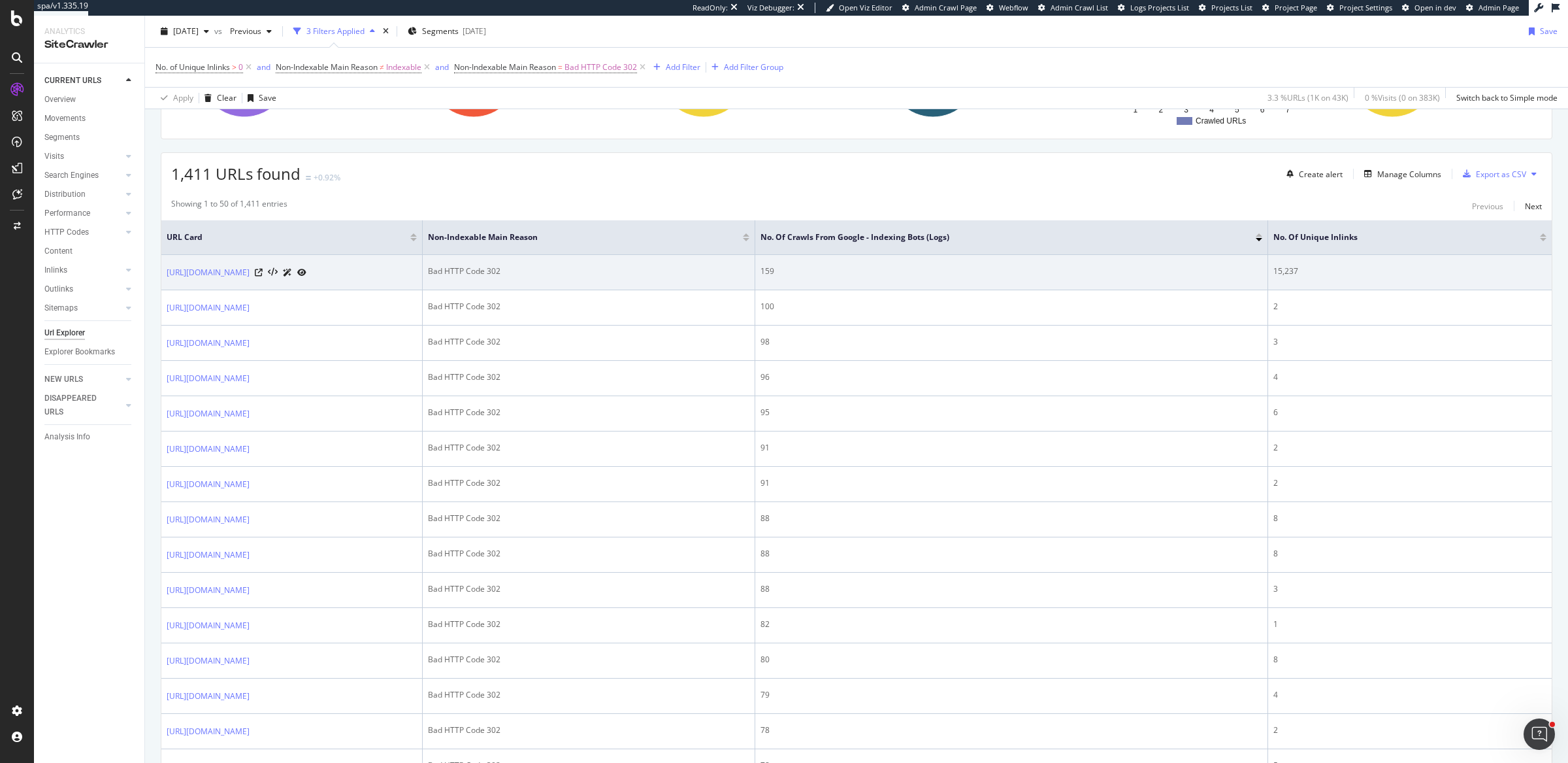
scroll to position [280, 0]
